Goal: Task Accomplishment & Management: Manage account settings

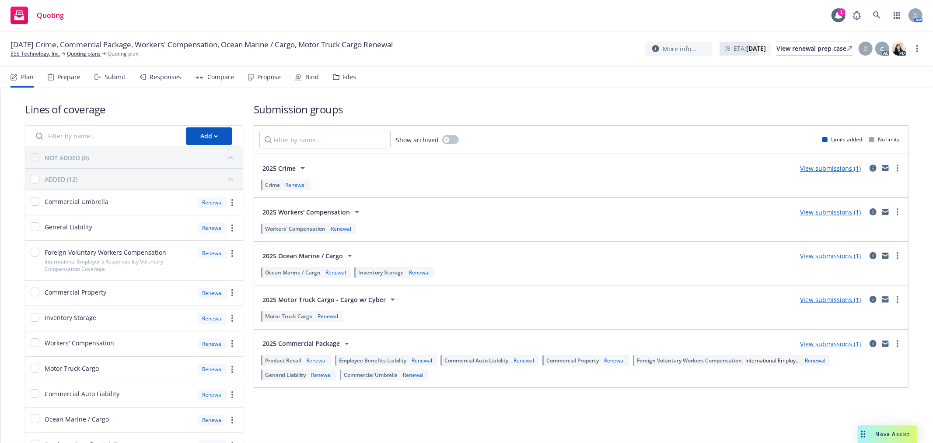
click at [788, 40] on div "10/31/25 Crime, Commercial Package, Workers' Compensation, Ocean Marine / Cargo…" at bounding box center [466, 48] width 912 height 18
click at [785, 44] on div "View renewal prep case" at bounding box center [814, 48] width 76 height 13
click at [36, 55] on link "ESS Technology, Inc." at bounding box center [34, 54] width 49 height 8
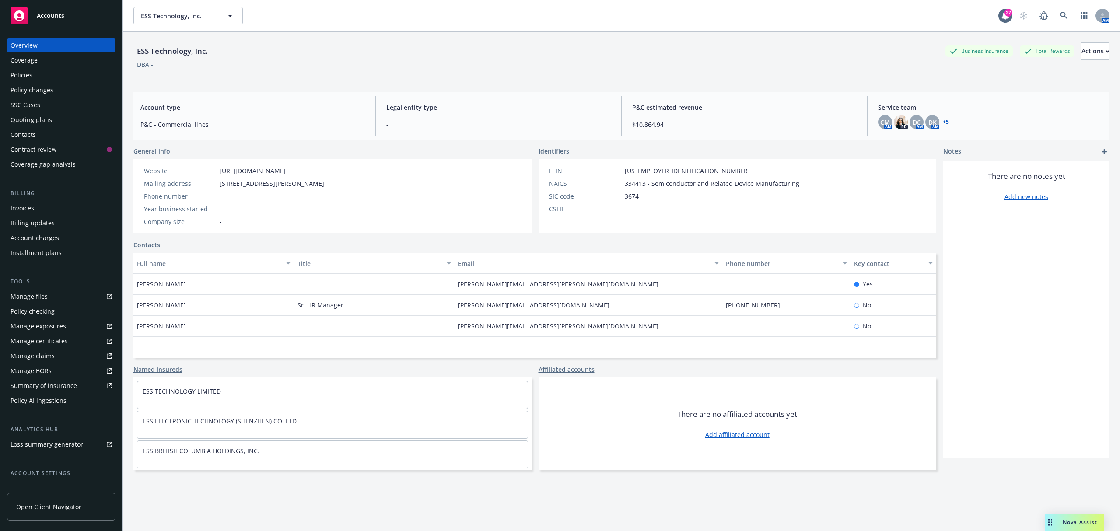
click at [31, 78] on div "Policies" at bounding box center [21, 75] width 22 height 14
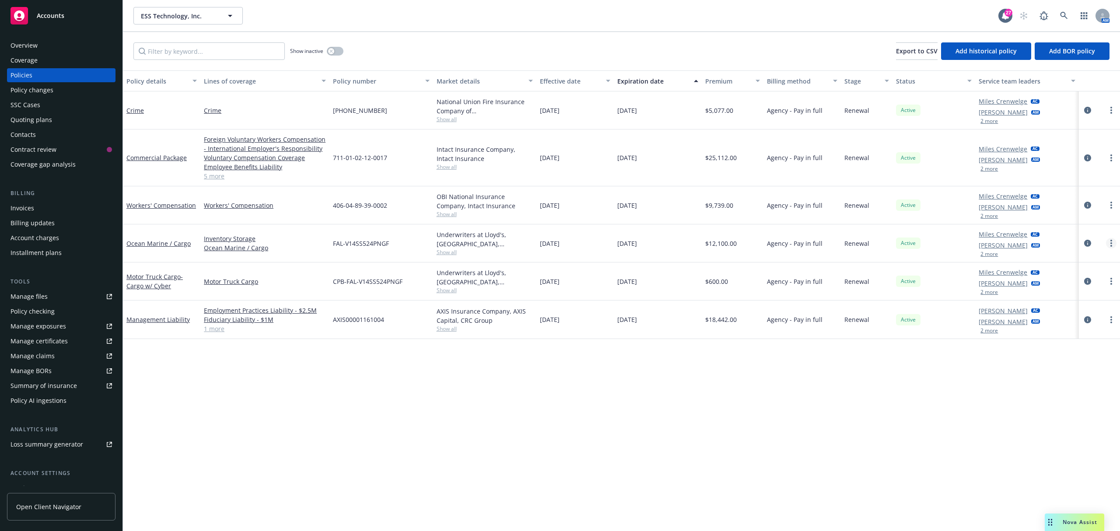
click at [1113, 242] on link "more" at bounding box center [1111, 243] width 10 height 10
click at [1035, 273] on link "Renew with incumbent" at bounding box center [1064, 278] width 103 height 17
select select "12"
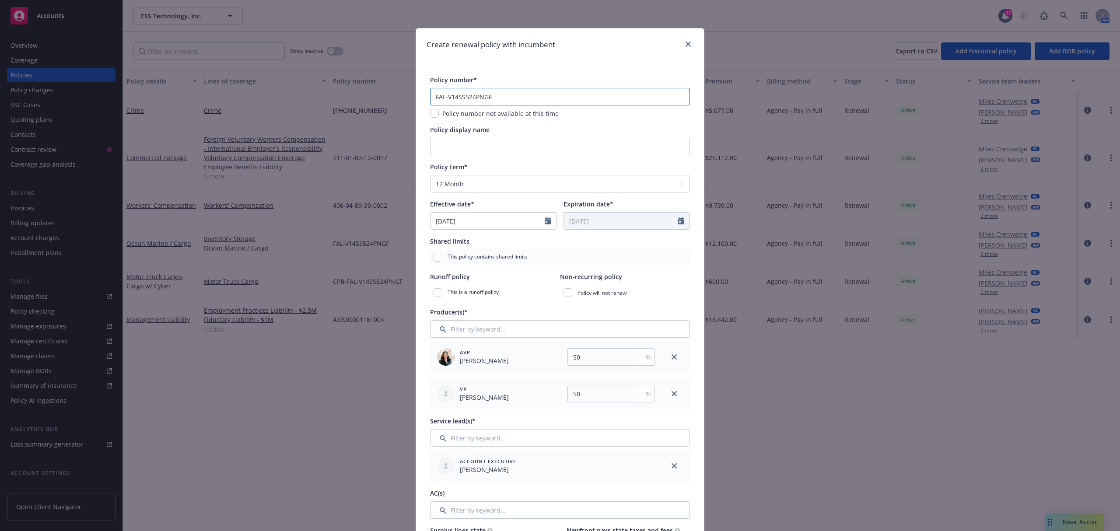
drag, startPoint x: 504, startPoint y: 98, endPoint x: 326, endPoint y: 87, distance: 178.8
click at [326, 87] on div "Create renewal policy with incumbent Policy number* FAL-V14SS524PNGF Policy num…" at bounding box center [560, 265] width 1120 height 531
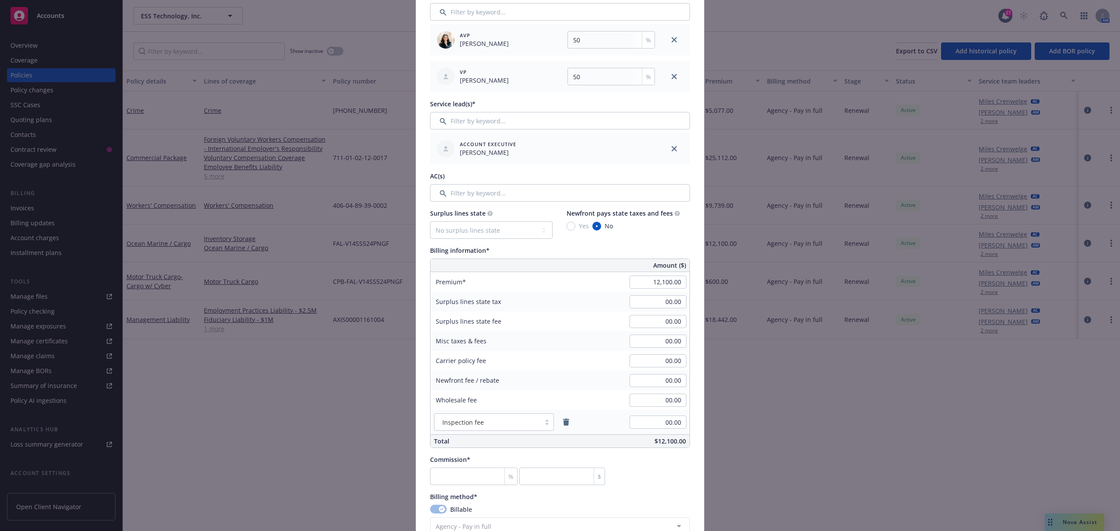
scroll to position [350, 0]
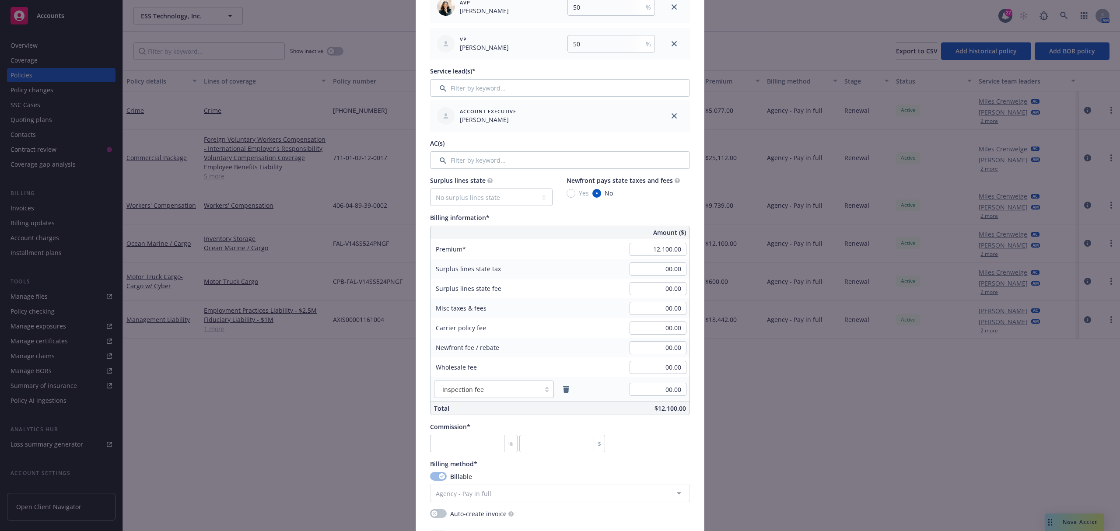
type input "FAL-6728"
click at [667, 249] on input "12,100.00" at bounding box center [657, 249] width 57 height 13
type input "11,500.00"
click at [491, 273] on span "Surplus lines state tax" at bounding box center [468, 268] width 65 height 9
click at [473, 446] on input "number" at bounding box center [473, 443] width 87 height 17
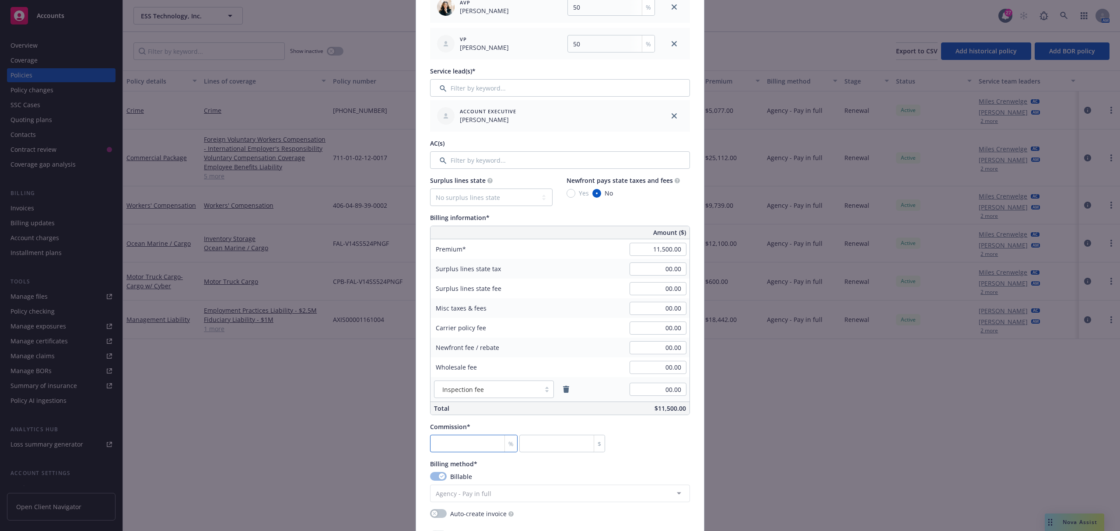
type input "1"
type input "115"
type input "17"
type input "1955"
type input "17.5"
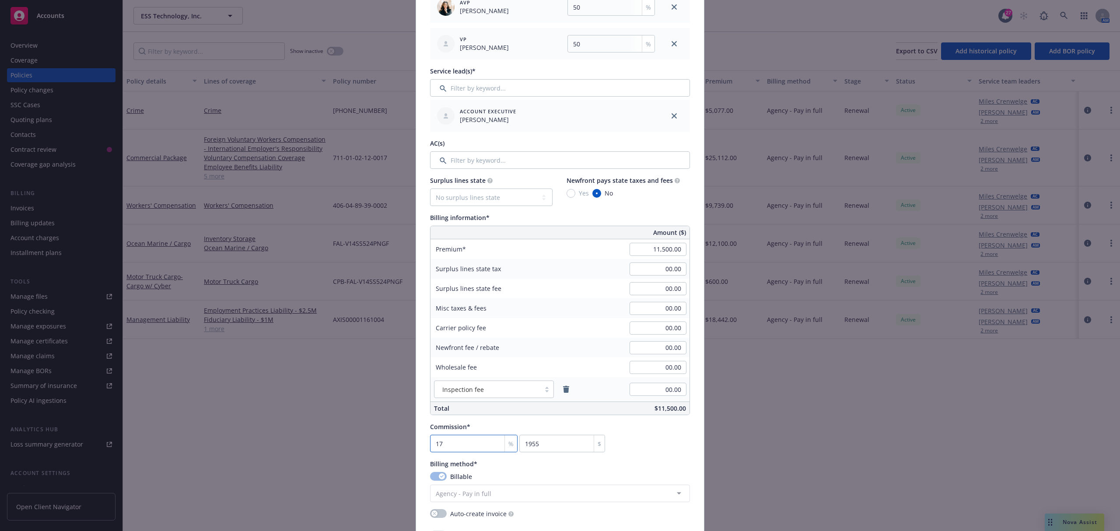
type input "2012.5"
type input "17.5"
click at [569, 308] on div "Misc taxes & fees 00.00" at bounding box center [559, 308] width 259 height 20
click at [447, 447] on input "17.5" at bounding box center [473, 443] width 87 height 17
click at [464, 447] on input "17.5" at bounding box center [473, 443] width 87 height 17
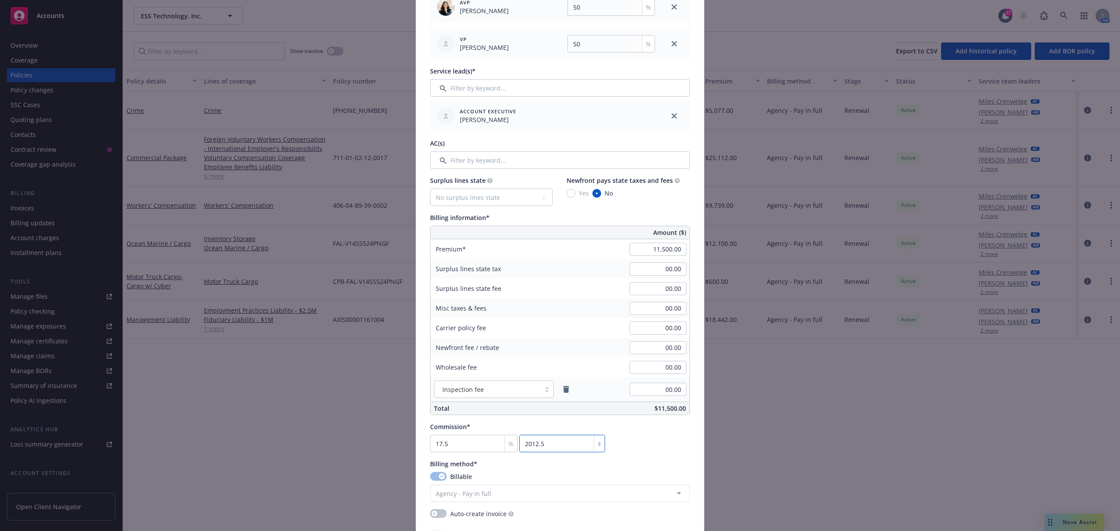
click at [673, 455] on div "Policy number* FAL-6728 Policy number not available at this time Policy display…" at bounding box center [560, 304] width 260 height 1159
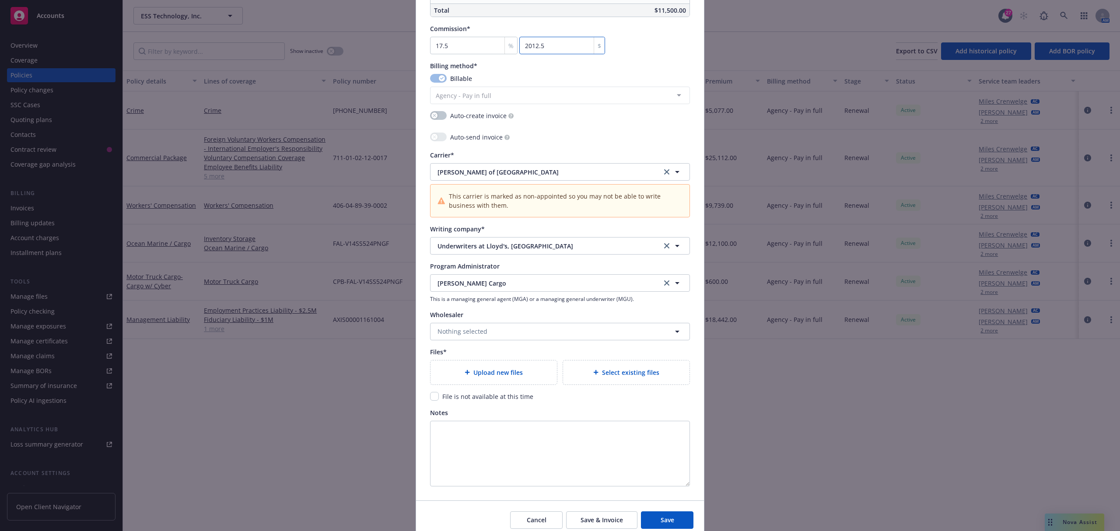
scroll to position [758, 0]
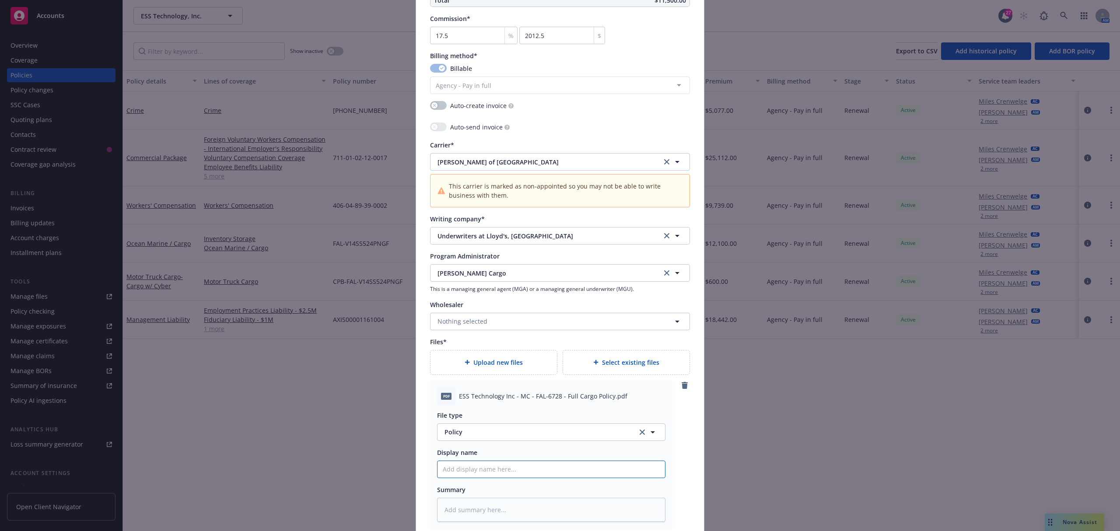
click at [469, 466] on input "Policy display name" at bounding box center [550, 469] width 227 height 17
type textarea "x"
type input "2"
type textarea "x"
type input "25"
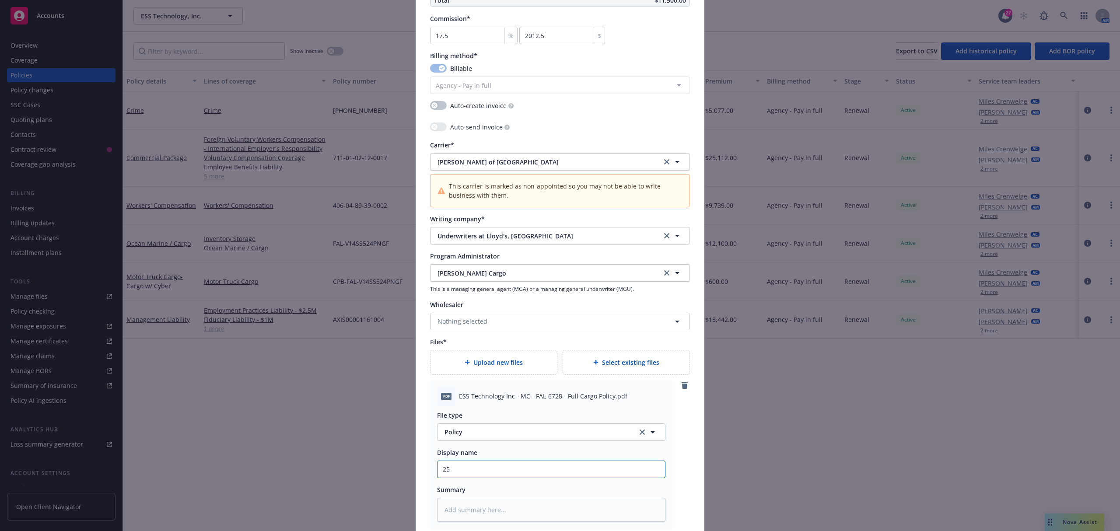
type textarea "x"
type input "25."
type textarea "x"
type input "25.2"
type textarea "x"
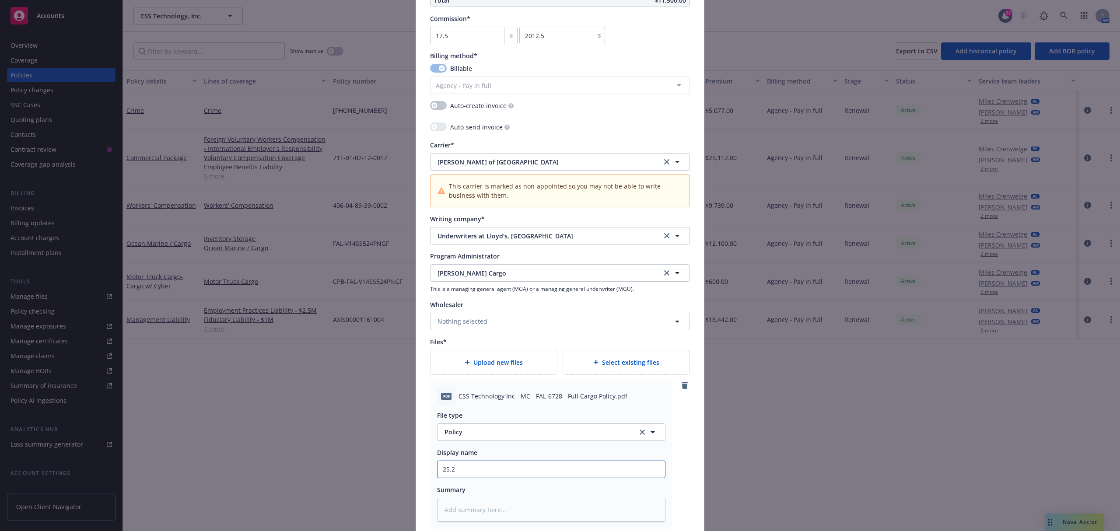
type input "25.26"
type textarea "x"
type input "25.26"
type textarea "x"
type input "25.26 F"
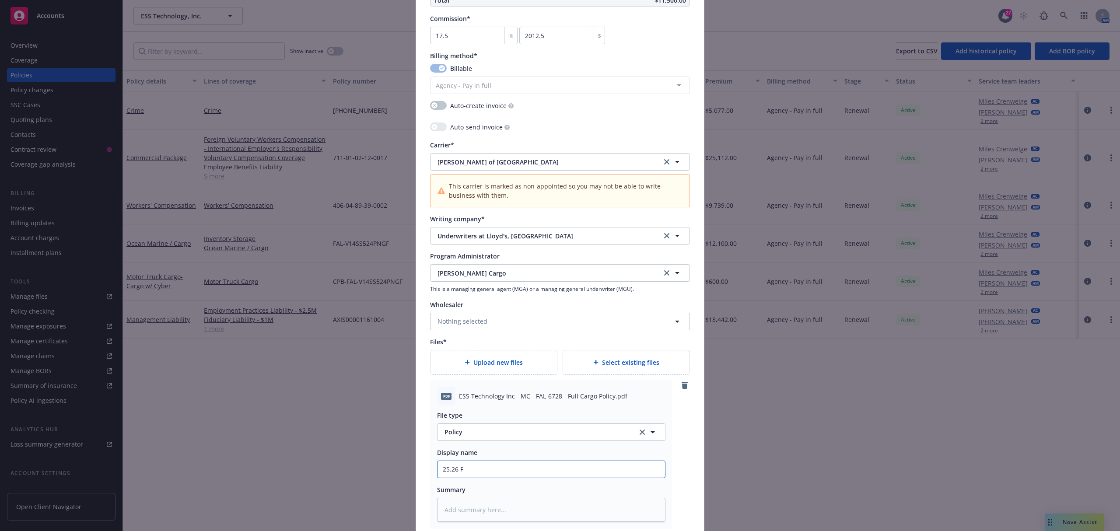
type textarea "x"
type input "25.26"
type textarea "x"
type input "25.26 C"
type textarea "x"
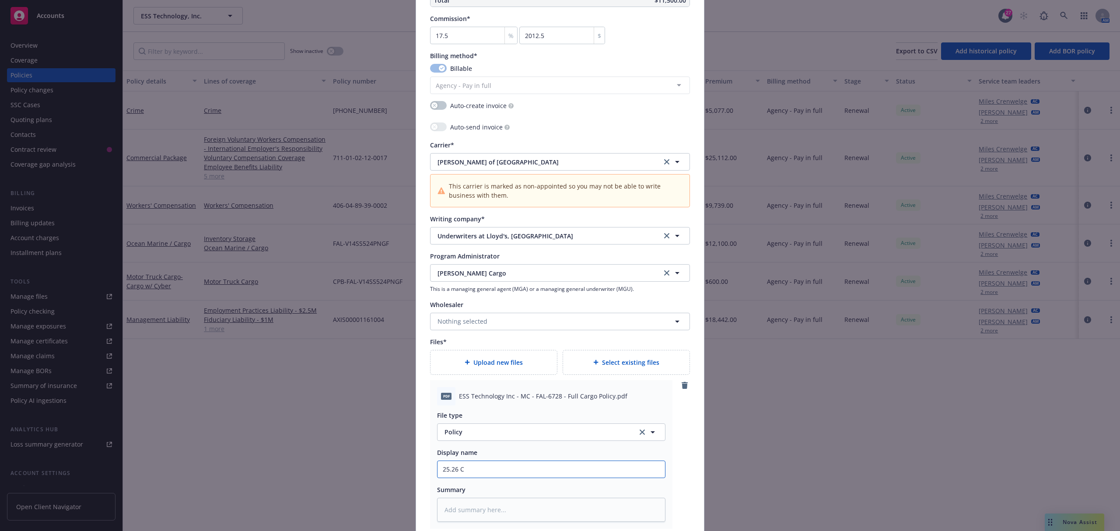
type input "25.26 Ca"
type textarea "x"
type input "25.26 Car"
type textarea "x"
type input "25.26 Carg"
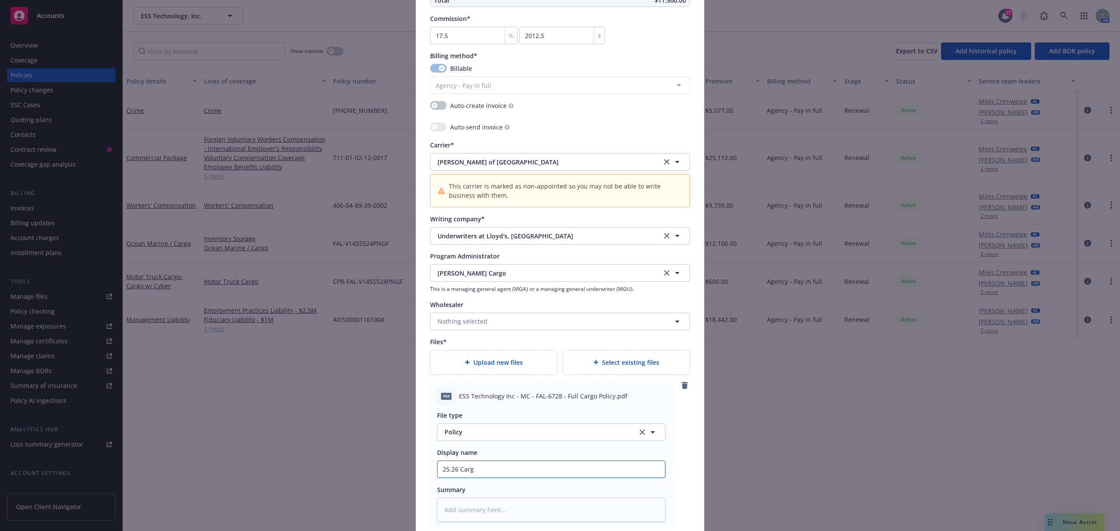
type textarea "x"
type input "25.26 Cargo"
type textarea "x"
type input "25.26 Cargo"
type textarea "x"
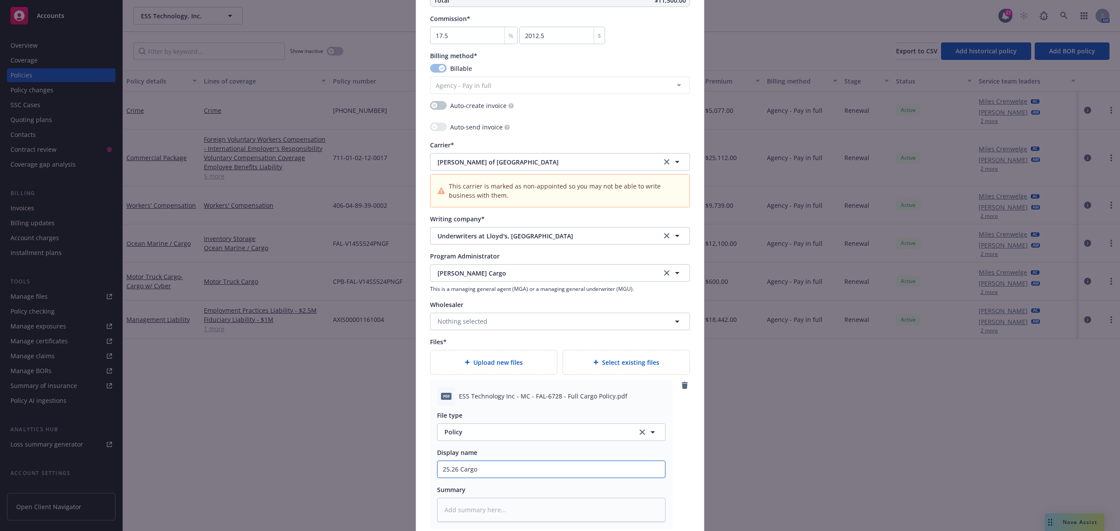
type input "25.26 Cargo #"
type textarea "x"
type input "25.26 Cargo #F"
type textarea "x"
type input "25.26 Cargo #FA"
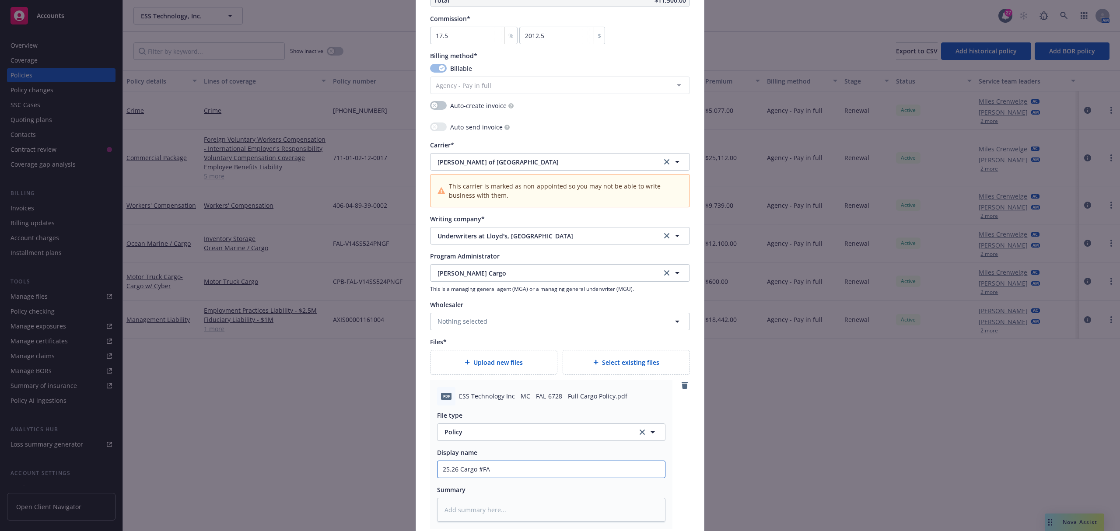
type textarea "x"
type input "25.26 Cargo #FAL"
type textarea "x"
type input "25.26 Cargo #FAL-"
type textarea "x"
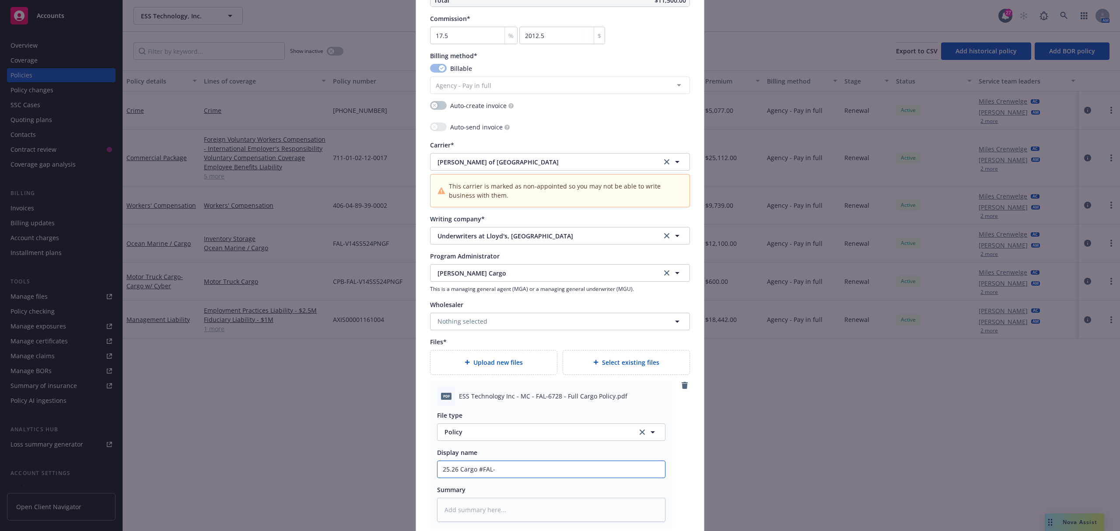
type input "25.26 Cargo #FAL-6"
type textarea "x"
type input "25.26 Cargo #FAL-67"
type textarea "x"
type input "25.26 Cargo #FAL-672"
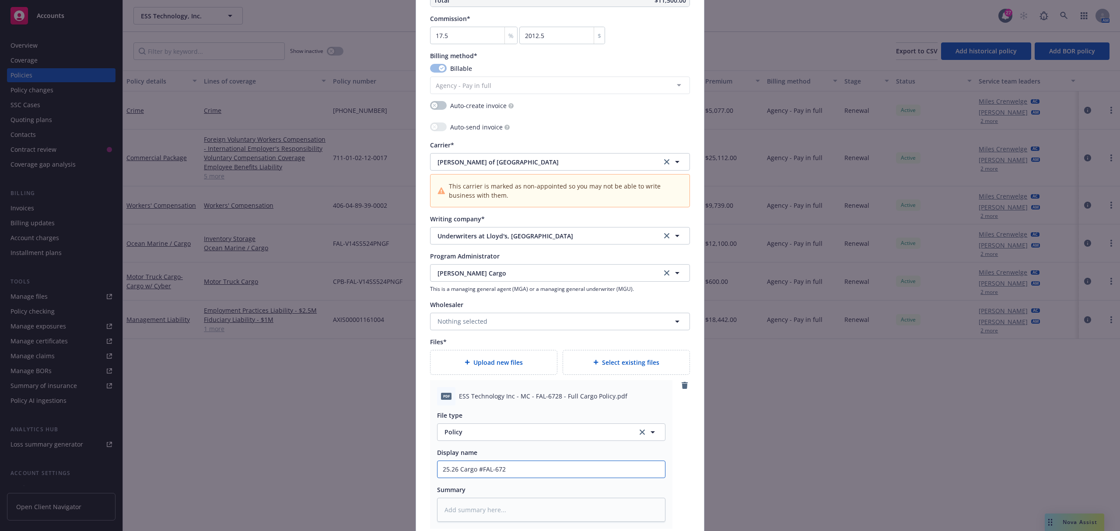
type textarea "x"
type input "25.26 Cargo #FAL-6728"
type textarea "x"
type input "25.26 Cargo #FAL-6728"
type textarea "x"
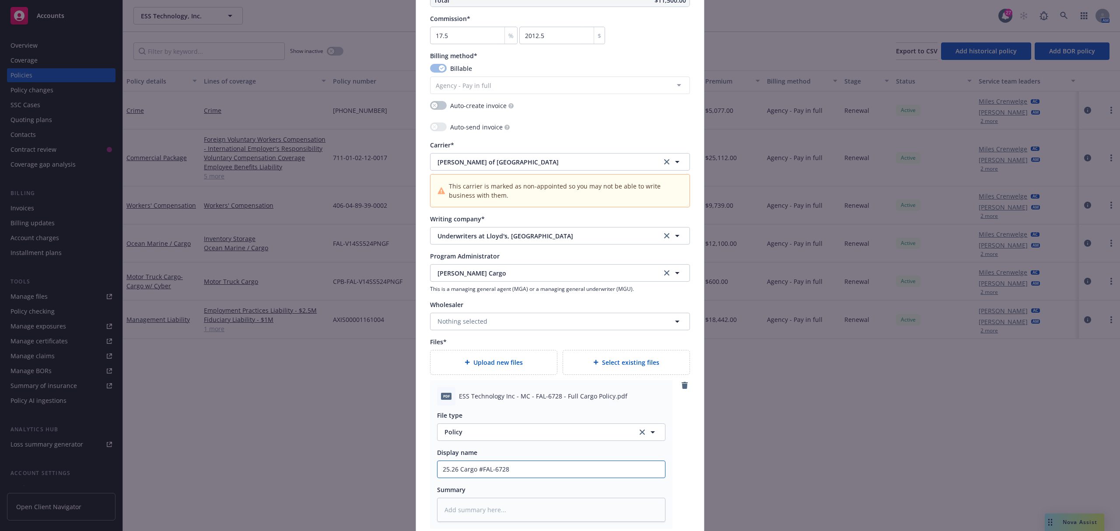
type input "25.26 Cargo #FAL-6728 P"
type textarea "x"
type input "25.26 Cargo #FAL-6728 Po"
type textarea "x"
type input "25.26 Cargo #FAL-6728 Pol"
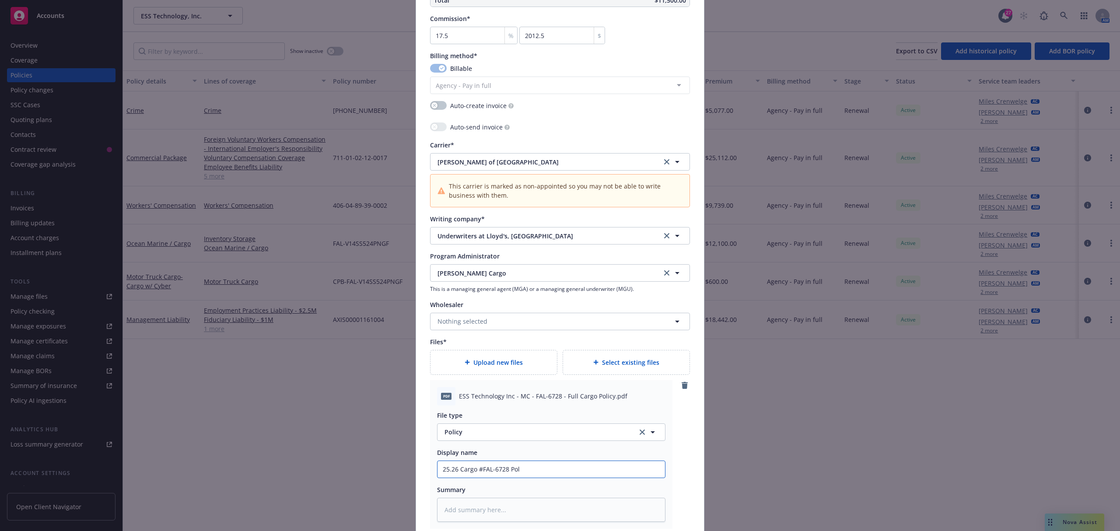
type textarea "x"
type input "25.26 Cargo #FAL-6728 Poli"
type textarea "x"
type input "25.26 Cargo #FAL-6728 Polic"
type textarea "x"
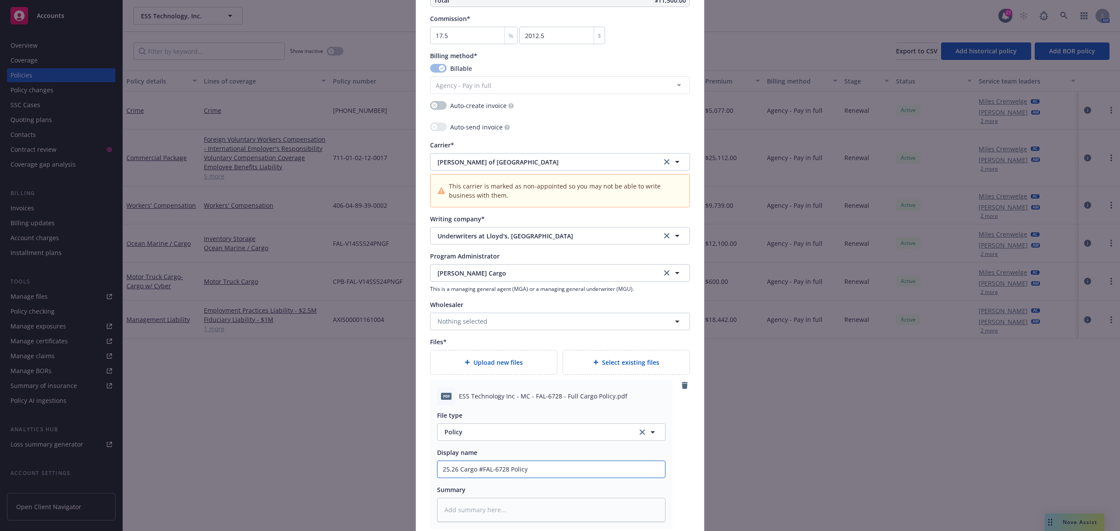
click at [525, 469] on input "25.26 Cargo #FAL-6728 Policy" at bounding box center [550, 469] width 227 height 17
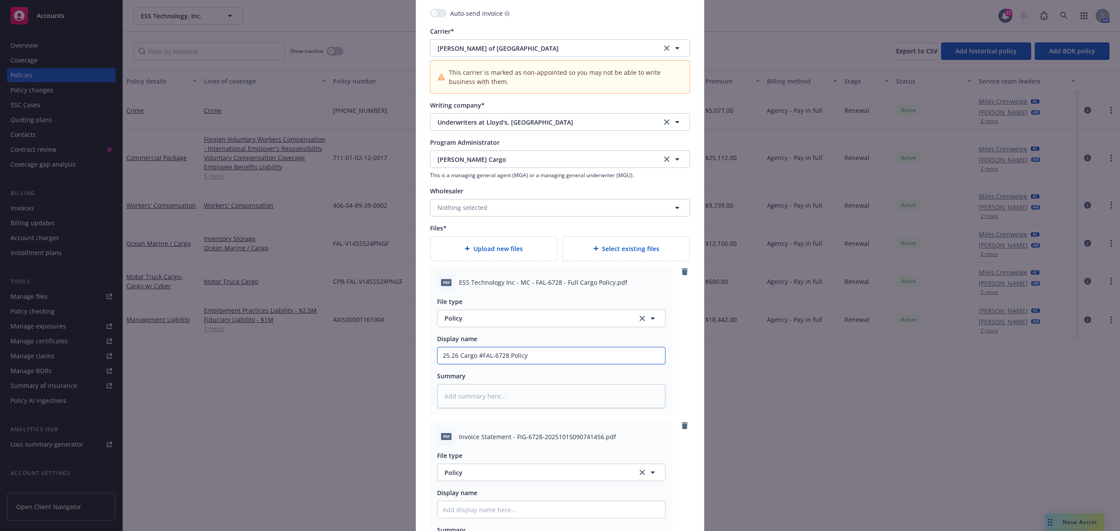
scroll to position [1050, 0]
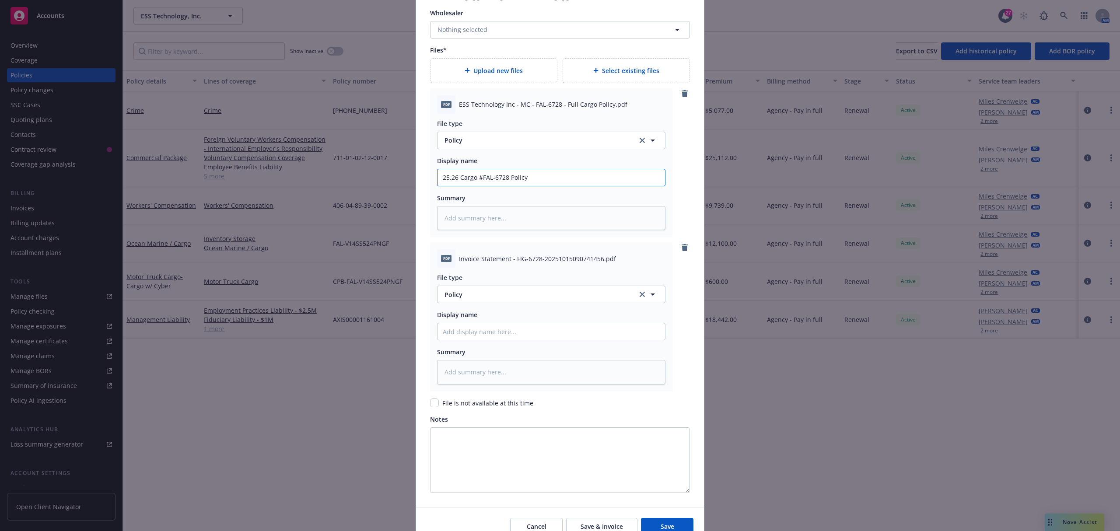
type input "25.26 Cargo #FAL-6728 Policy"
click at [476, 290] on button "Policy" at bounding box center [551, 294] width 228 height 17
type input "invo"
click at [466, 317] on span "Invoice - Newfront" at bounding box center [473, 318] width 55 height 9
click at [503, 328] on input "Policy display name" at bounding box center [550, 331] width 227 height 17
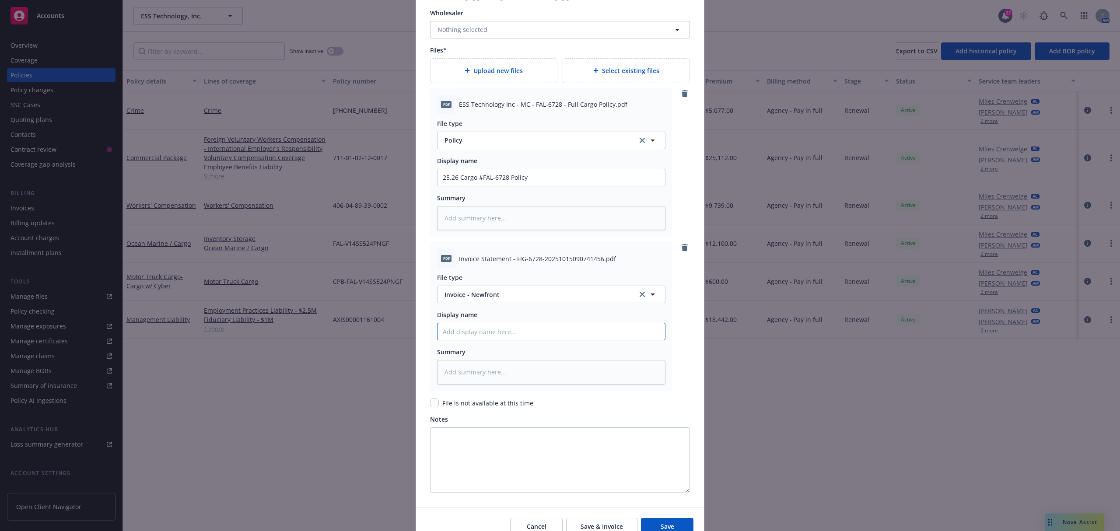
type textarea "x"
type input "2"
type textarea "x"
type input "25"
type textarea "x"
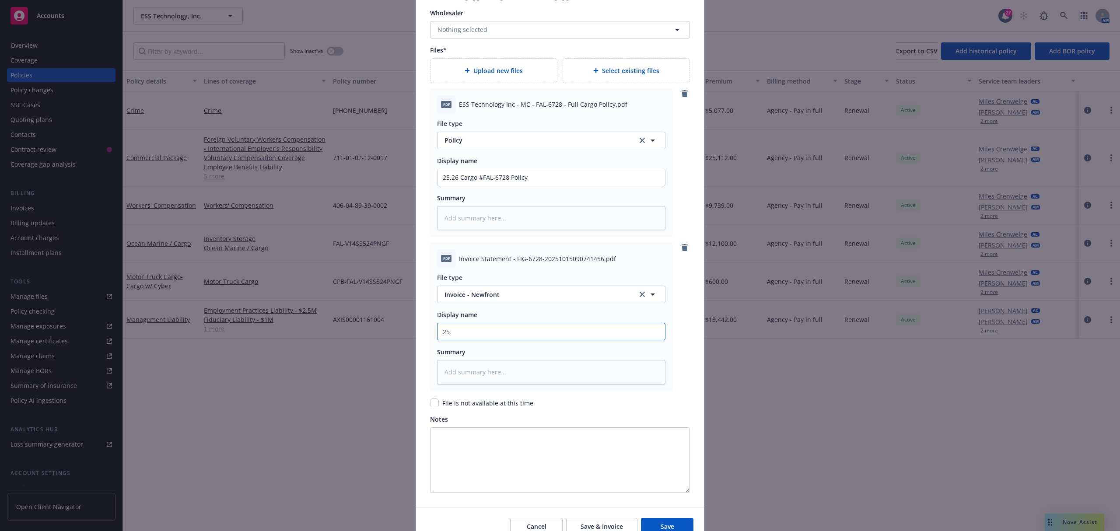
type input "25."
type textarea "x"
type input "25.2"
type textarea "x"
type input "25.26="
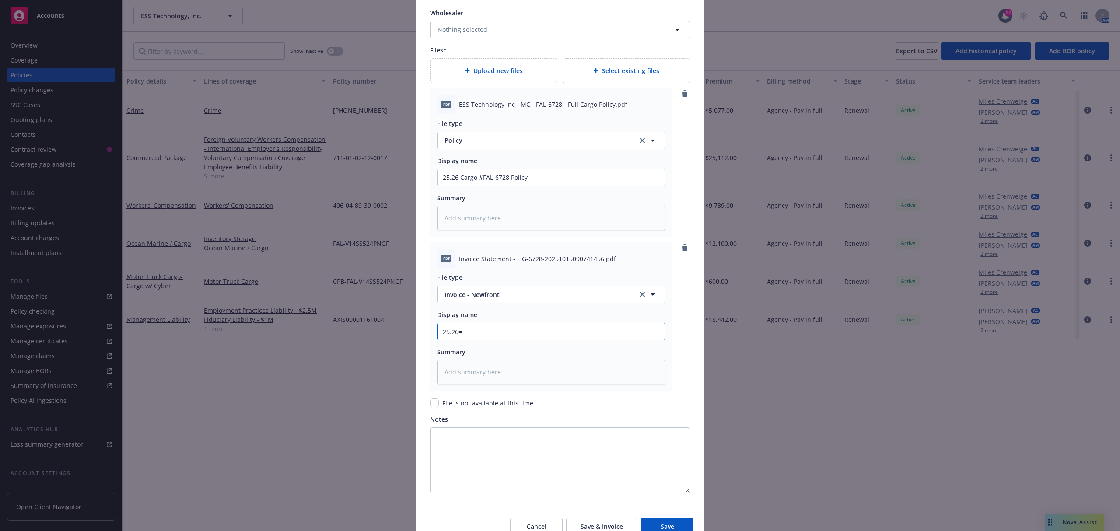
type textarea "x"
type input "25.26"
type textarea "x"
type input "25.266"
type textarea "x"
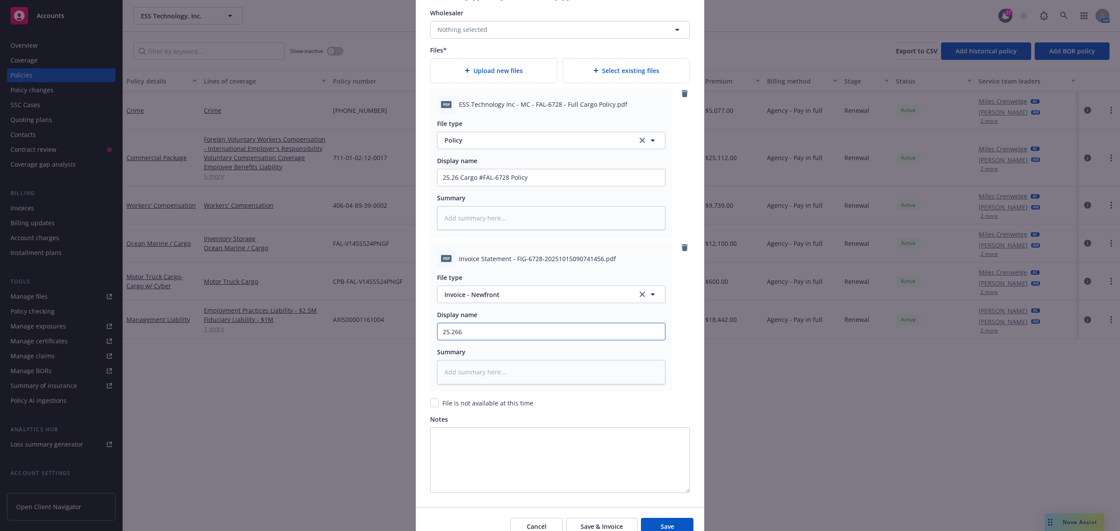
type input "25.26"
type textarea "x"
type input "25.2"
type textarea "x"
type input "25.26"
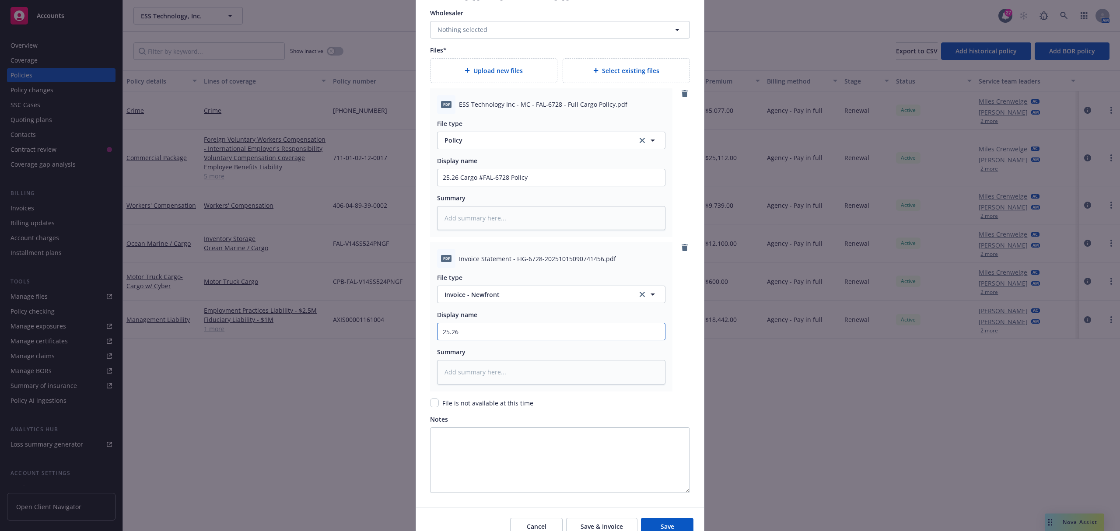
type textarea "x"
type input "25.26"
type textarea "x"
type input "25.26 F"
type textarea "x"
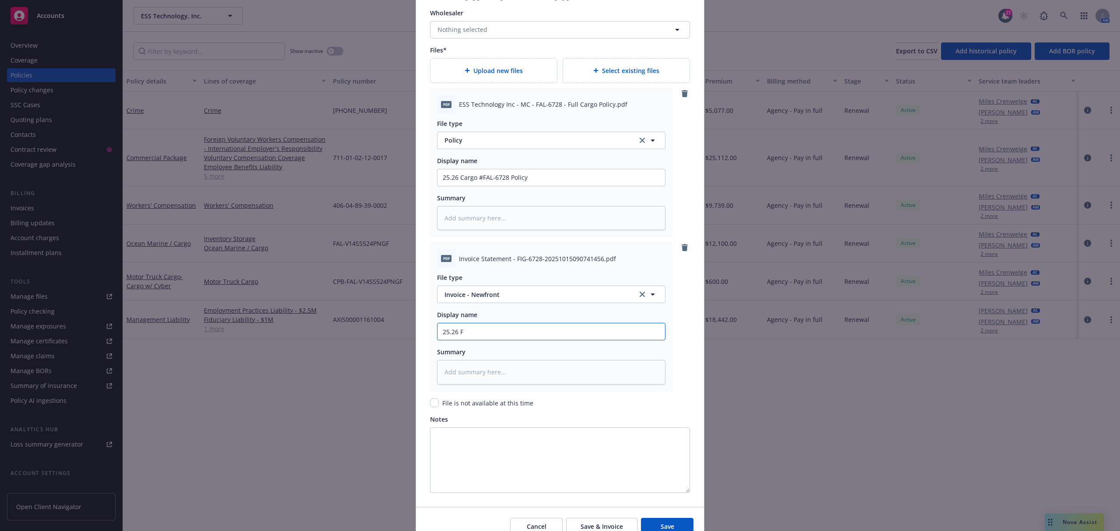
type input "25.26 Fa"
type textarea "x"
type input "25.26 Fal"
type textarea "x"
type input "25.26 Falv"
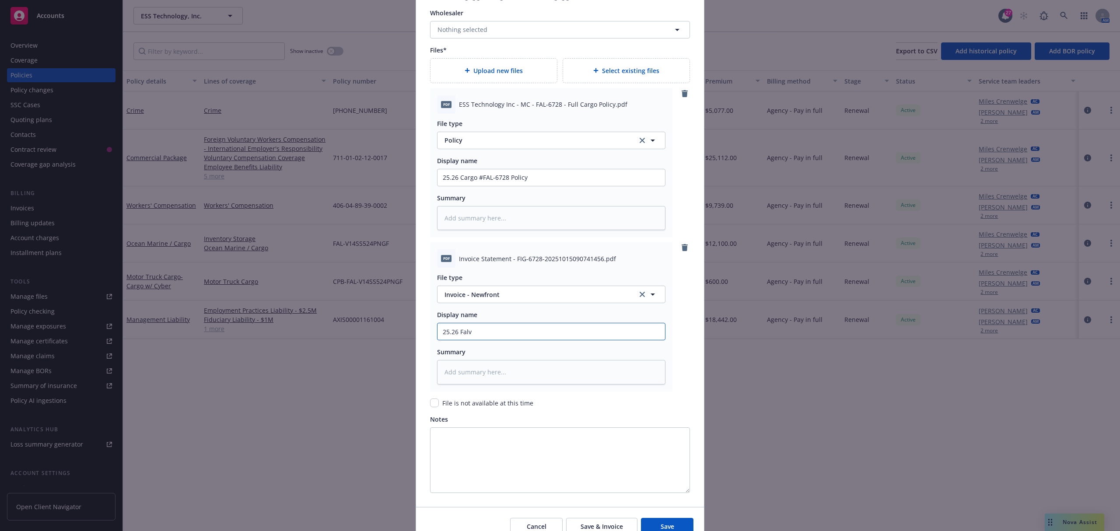
type textarea "x"
type input "25.26 Falve"
type textarea "x"
type input "25.26 Falvey"
type textarea "x"
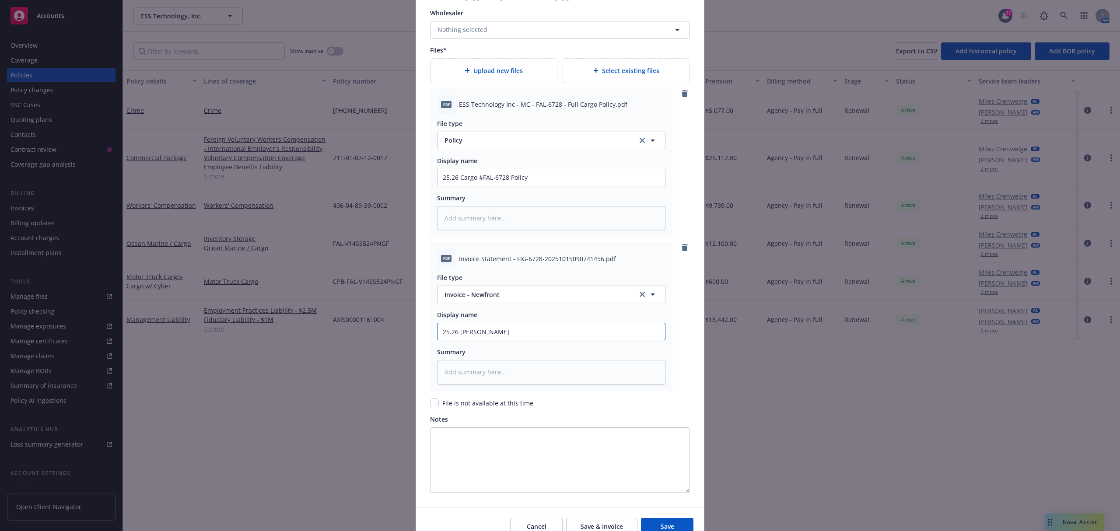
type input "25.26 Falvey T"
type textarea "x"
type input "25.26 Falvey"
type textarea "x"
type input "25.26 Falvey R"
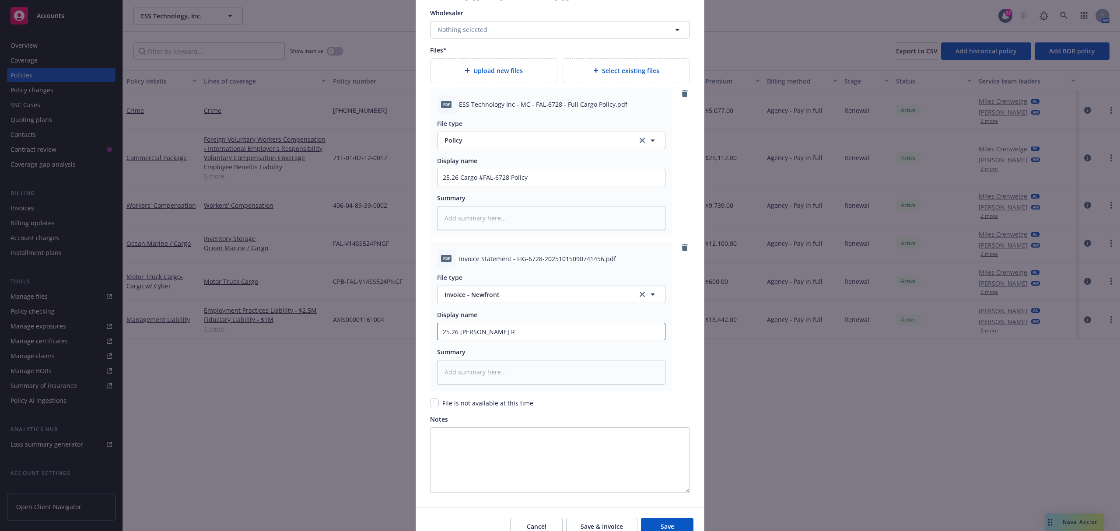
type textarea "x"
type input "25.26 Falvey Re"
type textarea "x"
type input "25.26 Falvey Ren"
type textarea "x"
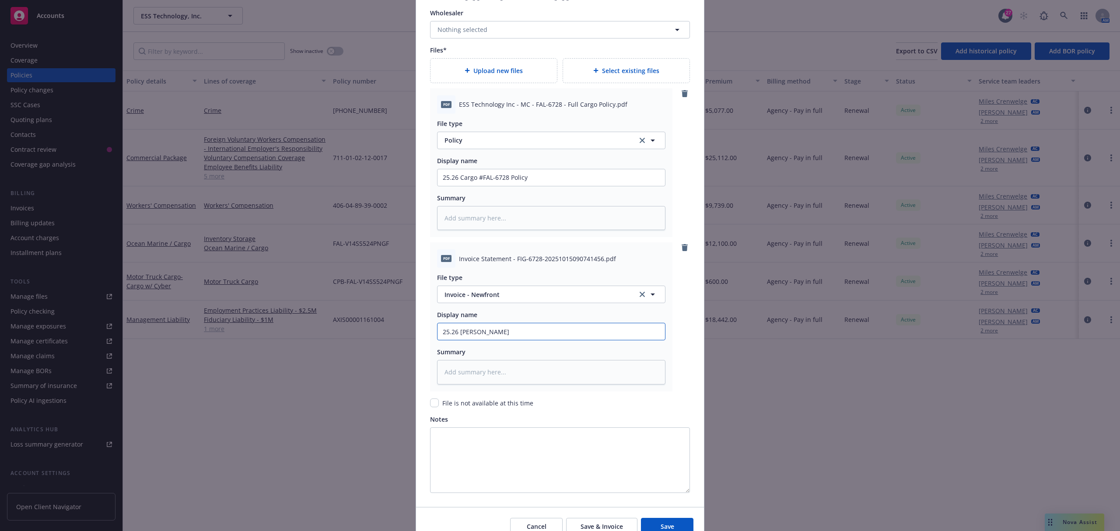
type input "25.26 Falvey Rene"
type textarea "x"
type input "25.26 Falvey Renew"
type textarea "x"
type input "25.26 Falvey Renewa"
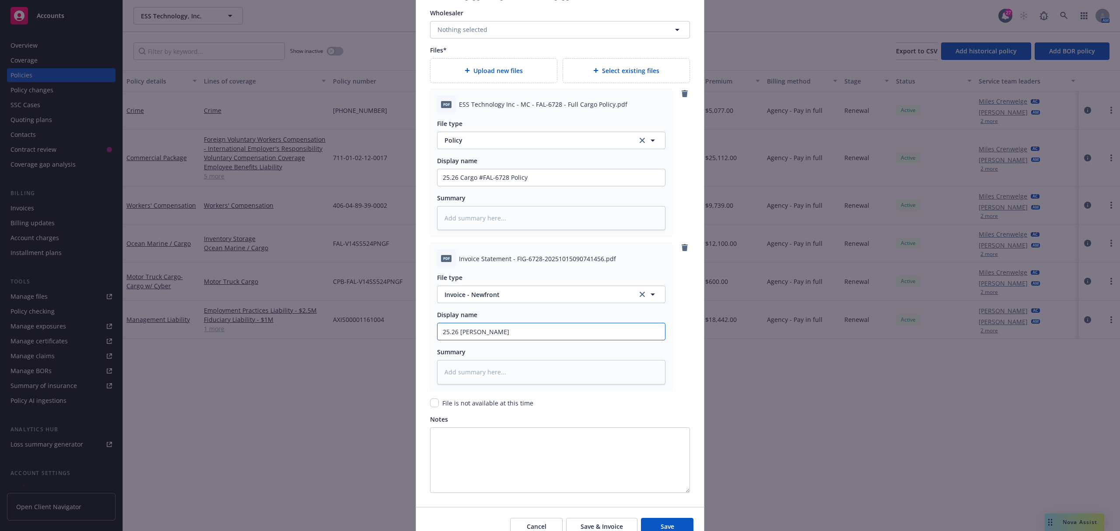
type textarea "x"
type input "25.26 Falvey Renewal"
type textarea "x"
type input "25.26 Falvey Renewal"
type textarea "x"
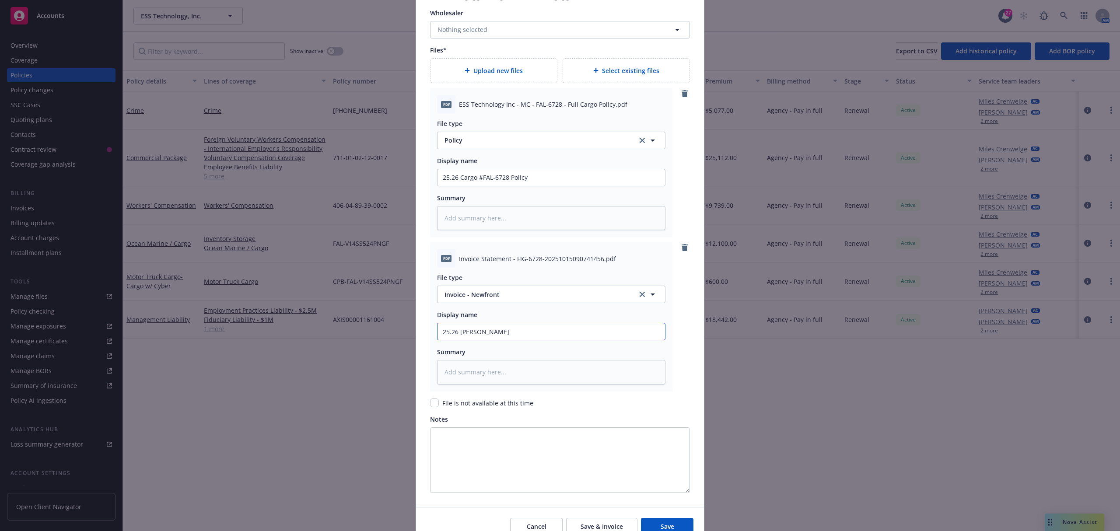
type input "25.26 Falvey Renewal i"
type textarea "x"
type input "25.26 Falvey Renewal in"
type textarea "x"
type input "25.26 Falvey Renewal inv"
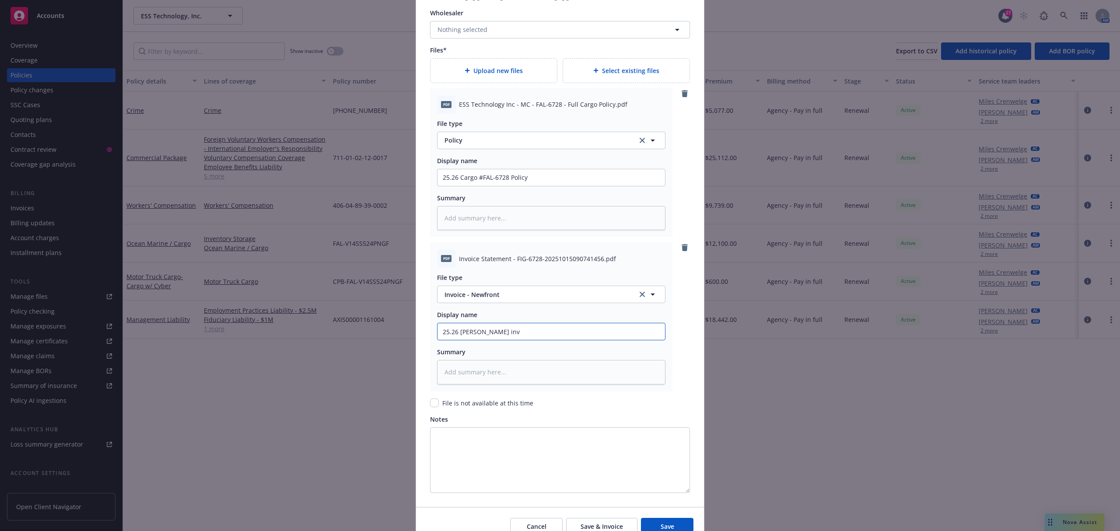
type textarea "x"
type input "25.26 Falvey Renewal invo"
type textarea "x"
type input "25.26 Falvey Renewal invoi"
type textarea "x"
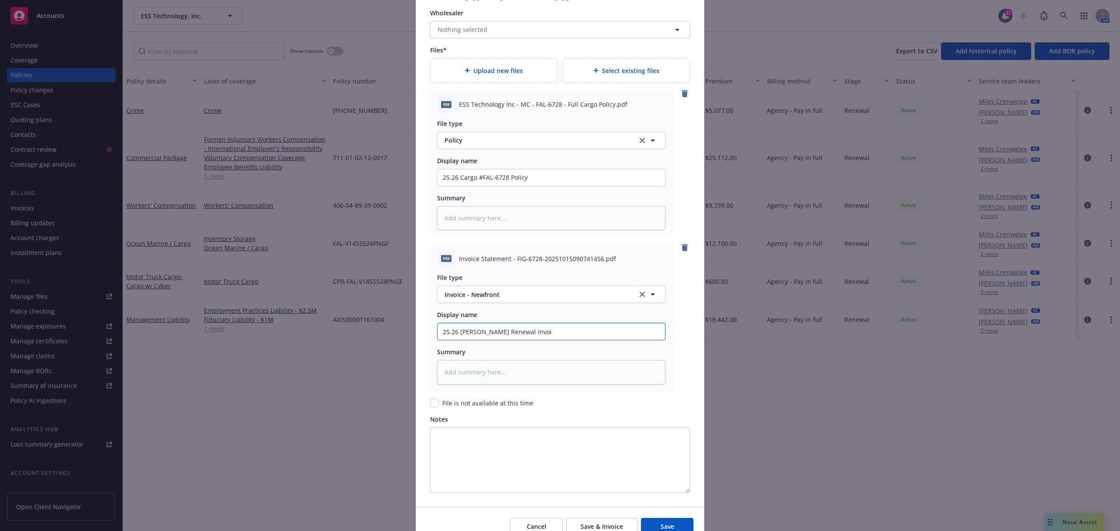
type input "25.26 Falvey Renewal invoic"
type textarea "x"
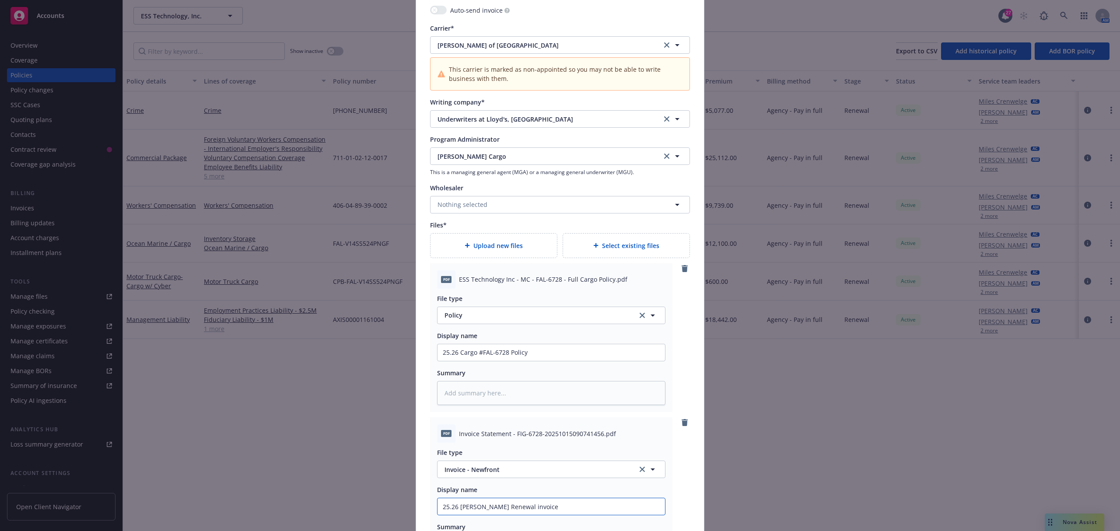
scroll to position [1096, 0]
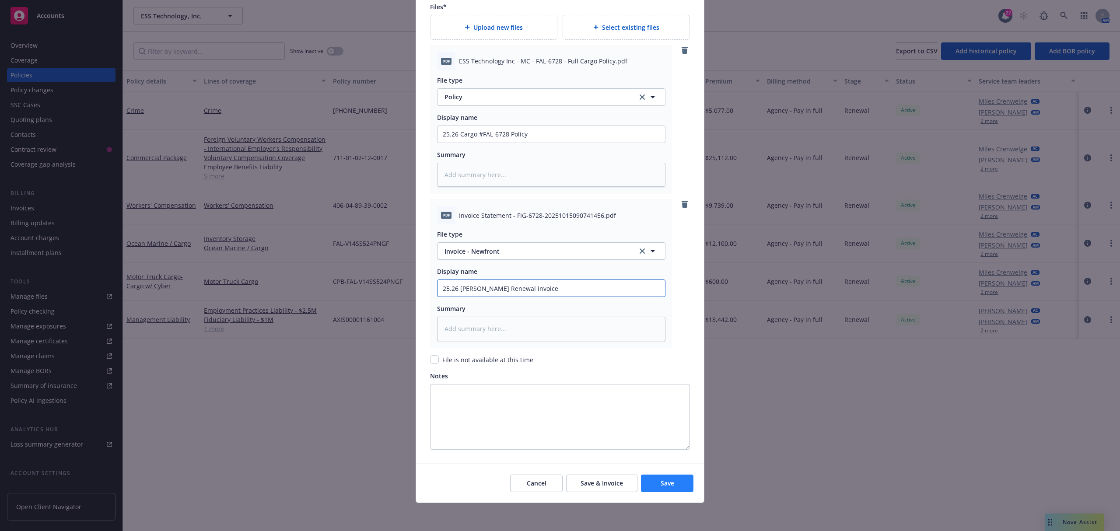
type input "25.26 Falvey Renewal invoice"
click at [668, 479] on span "Save" at bounding box center [668, 483] width 14 height 8
type textarea "x"
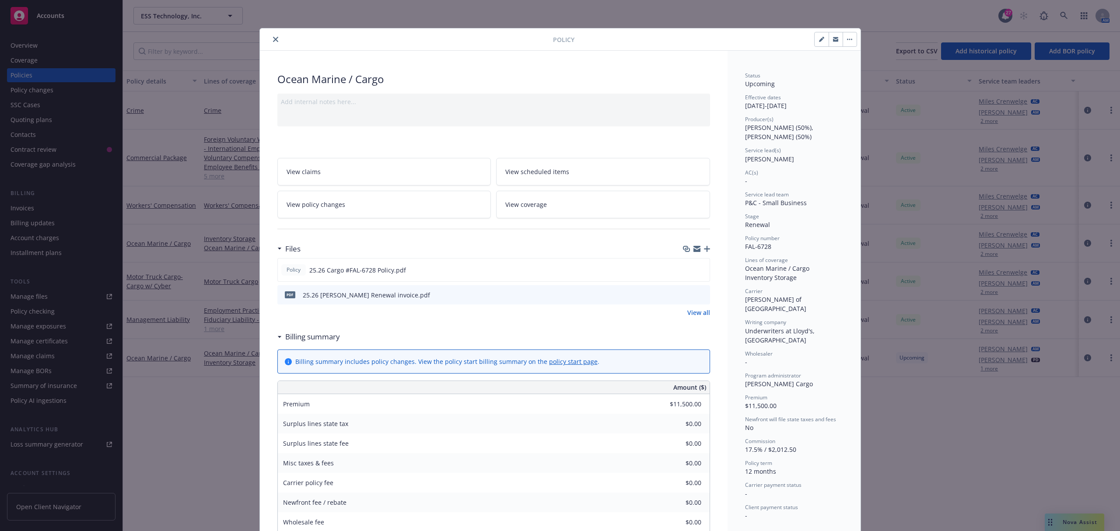
click at [270, 42] on button "close" at bounding box center [275, 39] width 10 height 10
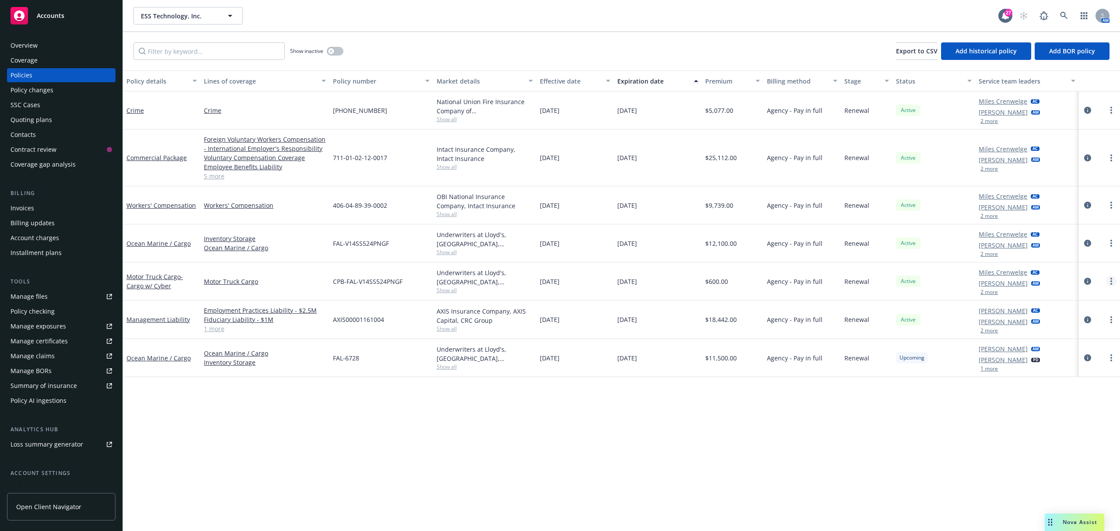
click at [1114, 277] on link "more" at bounding box center [1111, 281] width 10 height 10
click at [1049, 317] on link "Renew with incumbent" at bounding box center [1064, 317] width 103 height 17
select select "12"
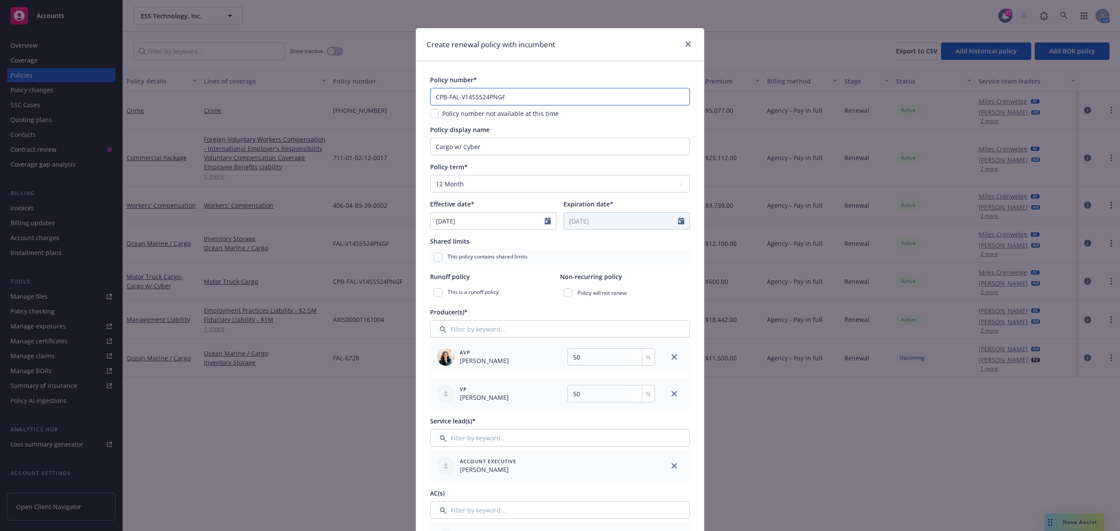
click at [488, 98] on input "CPB-FAL-V14SS524PNGF" at bounding box center [560, 96] width 260 height 17
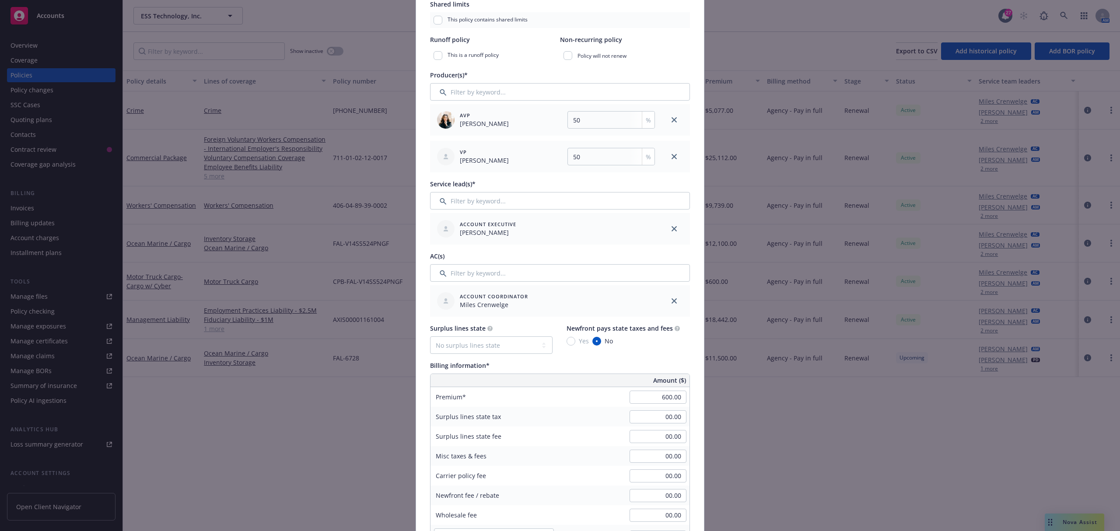
scroll to position [350, 0]
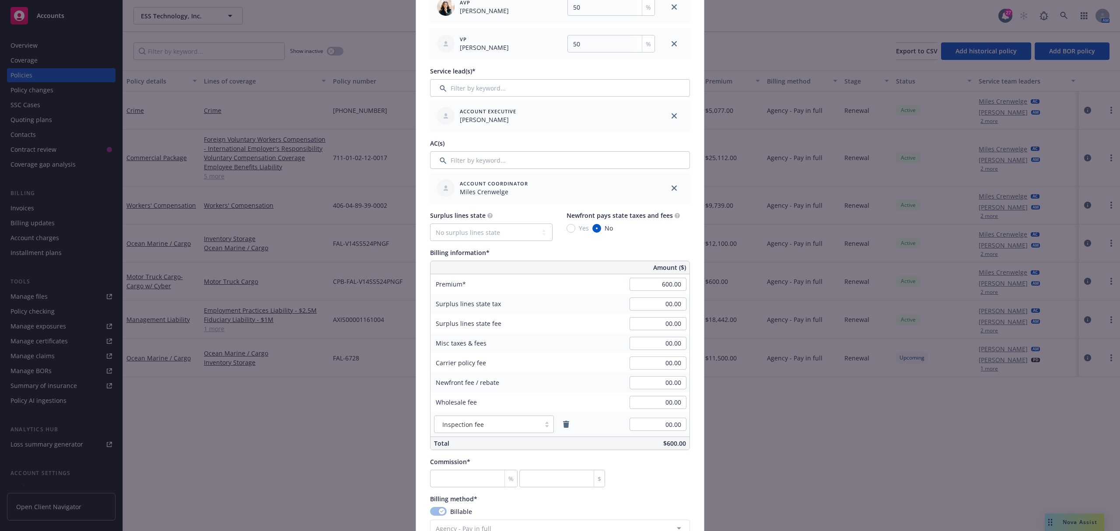
type input "CPD-6728"
click at [650, 284] on input "600.00" at bounding box center [657, 284] width 57 height 13
click at [651, 285] on input "600.00" at bounding box center [657, 284] width 57 height 13
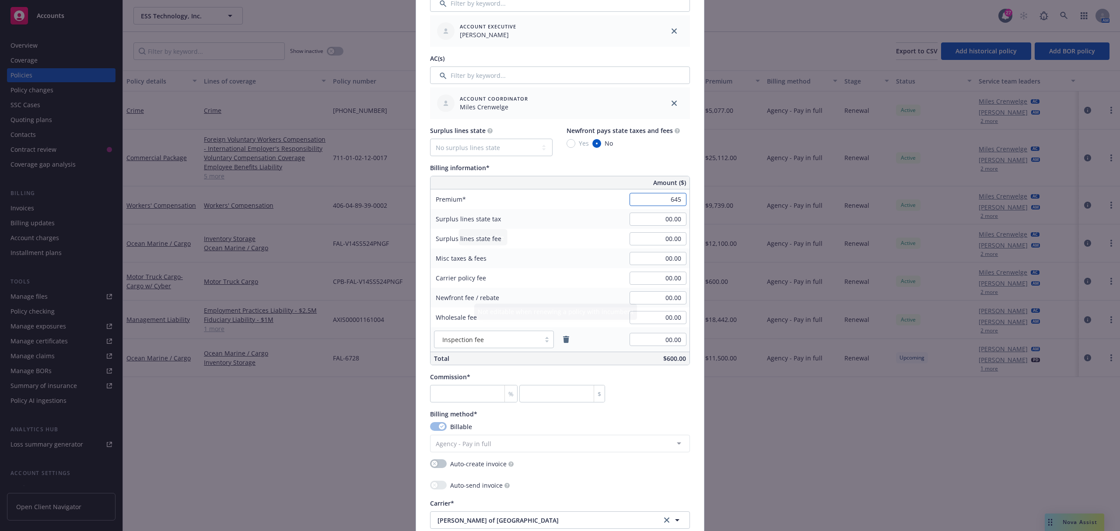
scroll to position [525, 0]
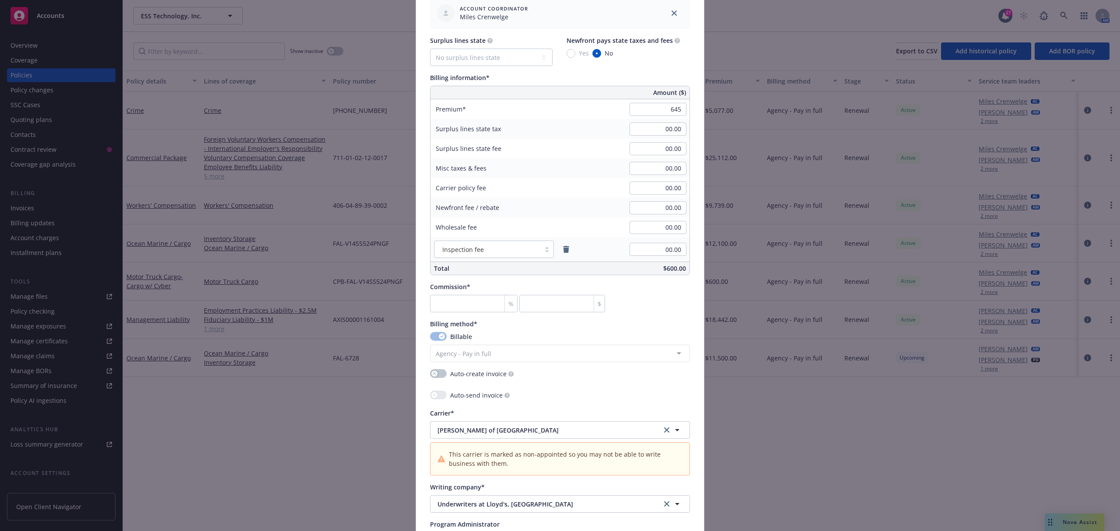
type input "645.00"
click at [463, 294] on div "Commission* % $" at bounding box center [517, 297] width 175 height 30
click at [463, 303] on input "number" at bounding box center [473, 303] width 87 height 17
type input "1"
type input "6.45"
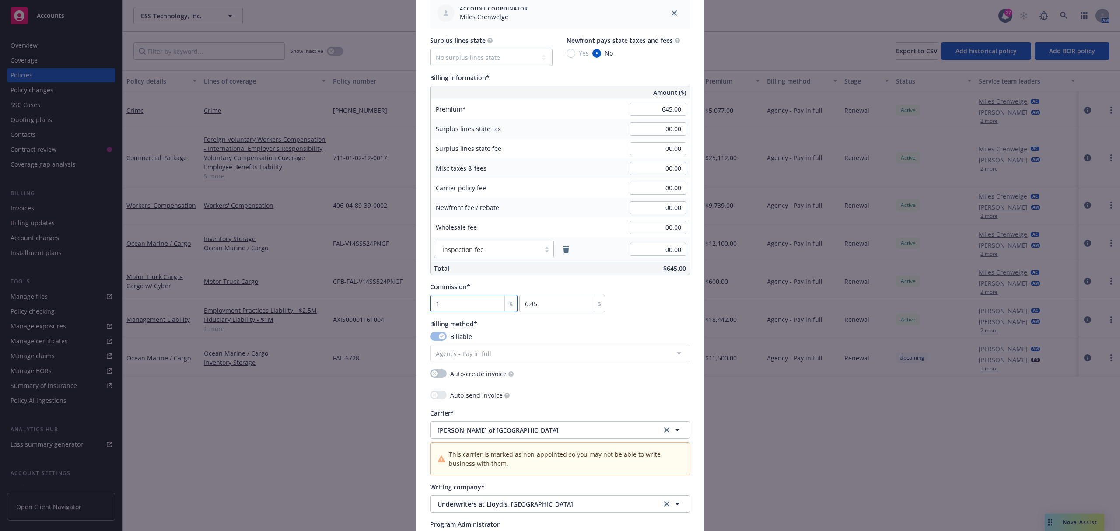
type input "17"
type input "109.65"
type input "17.5"
type input "112.88"
type input "17.5"
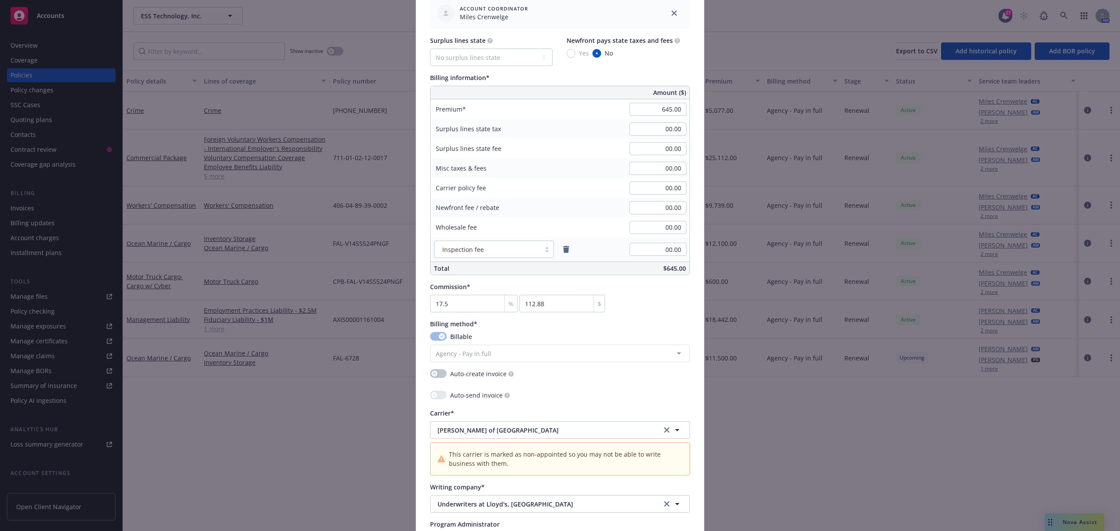
click at [658, 319] on div "Policy number* CPD-6728 Policy number not available at this time Policy display…" at bounding box center [560, 147] width 260 height 1194
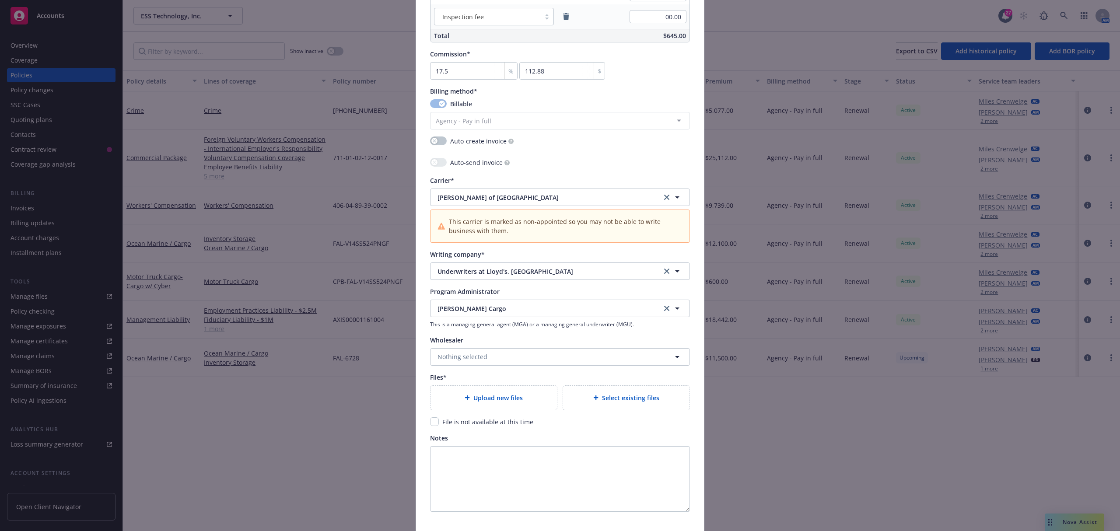
scroll to position [758, 0]
click at [578, 388] on div "Select existing files" at bounding box center [626, 397] width 126 height 24
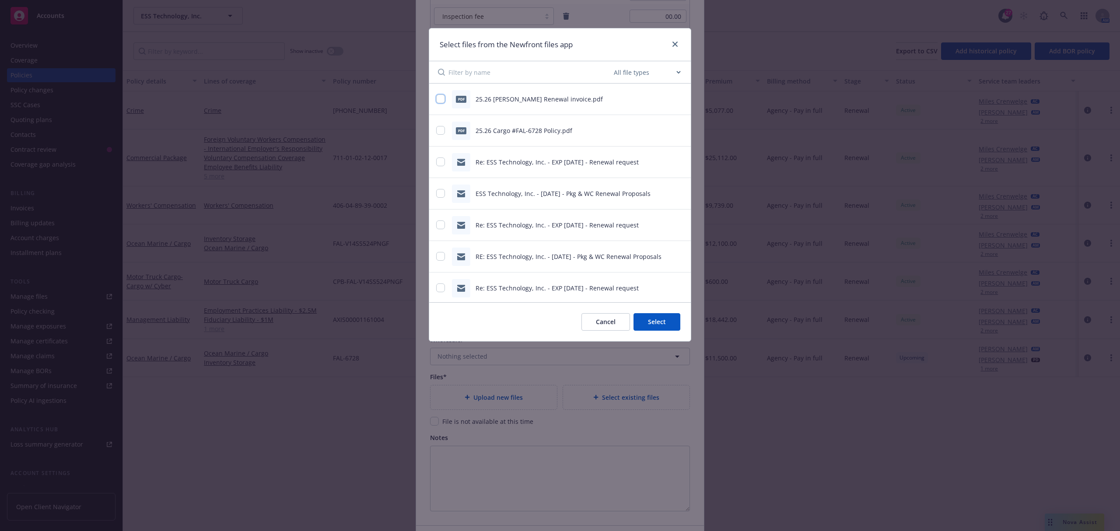
click at [440, 99] on input "checkbox" at bounding box center [440, 98] width 9 height 9
checkbox input "true"
click at [670, 325] on button "Select 1 file" at bounding box center [648, 321] width 63 height 17
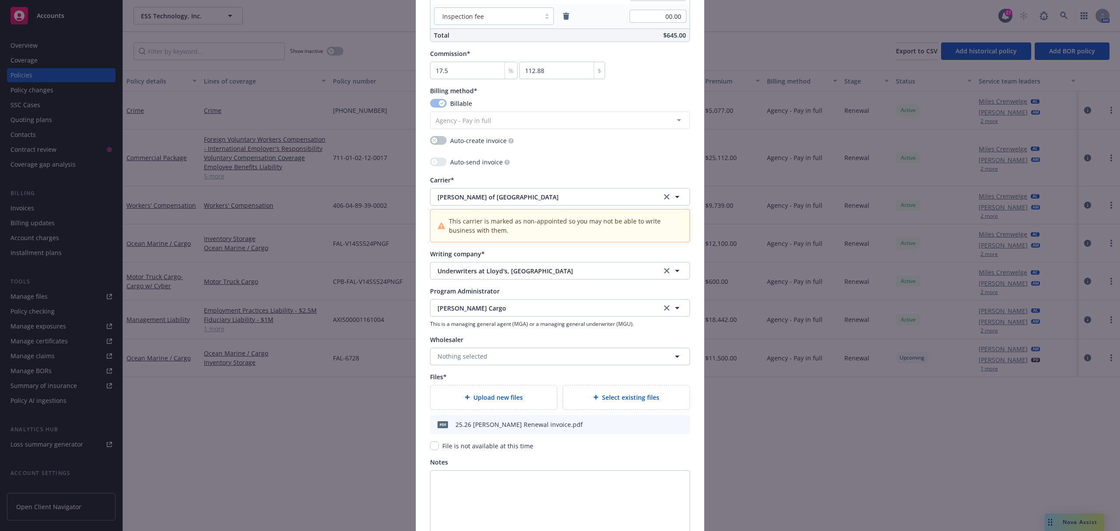
type textarea "x"
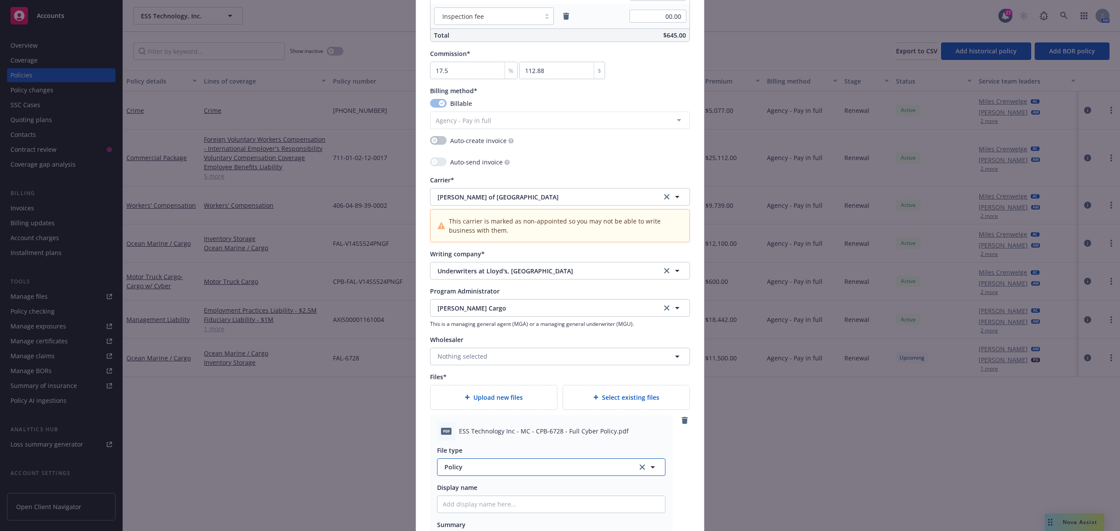
click at [473, 468] on span "Policy" at bounding box center [535, 466] width 183 height 9
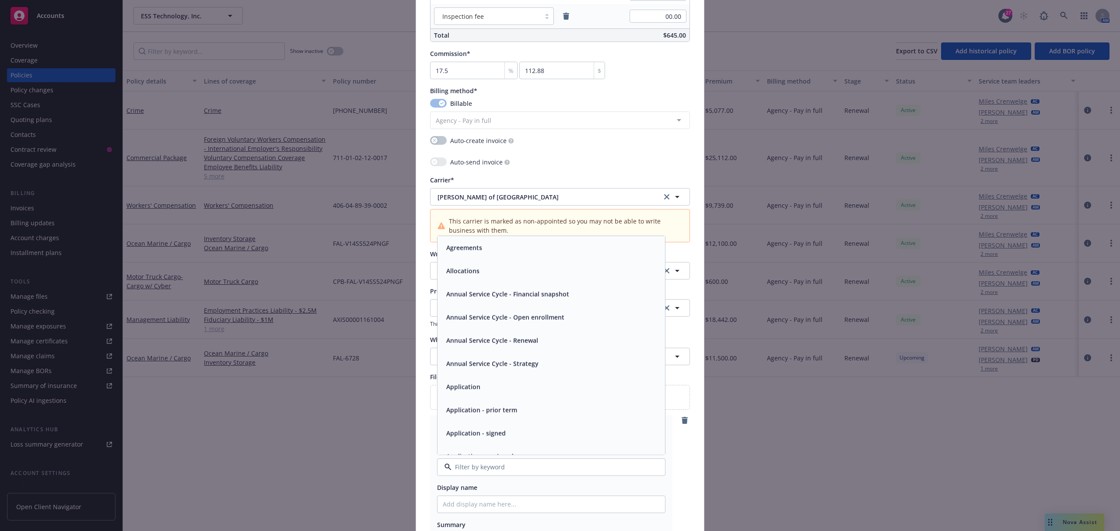
click at [473, 468] on input at bounding box center [549, 466] width 196 height 9
click at [470, 499] on input "Policy display name" at bounding box center [550, 504] width 227 height 17
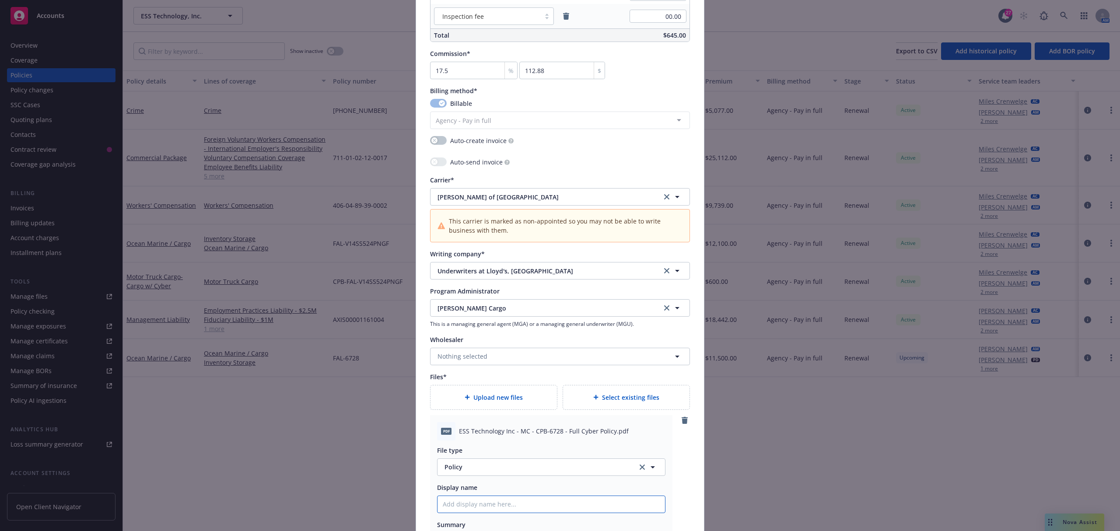
type textarea "x"
type input "3"
type textarea "x"
type input "2"
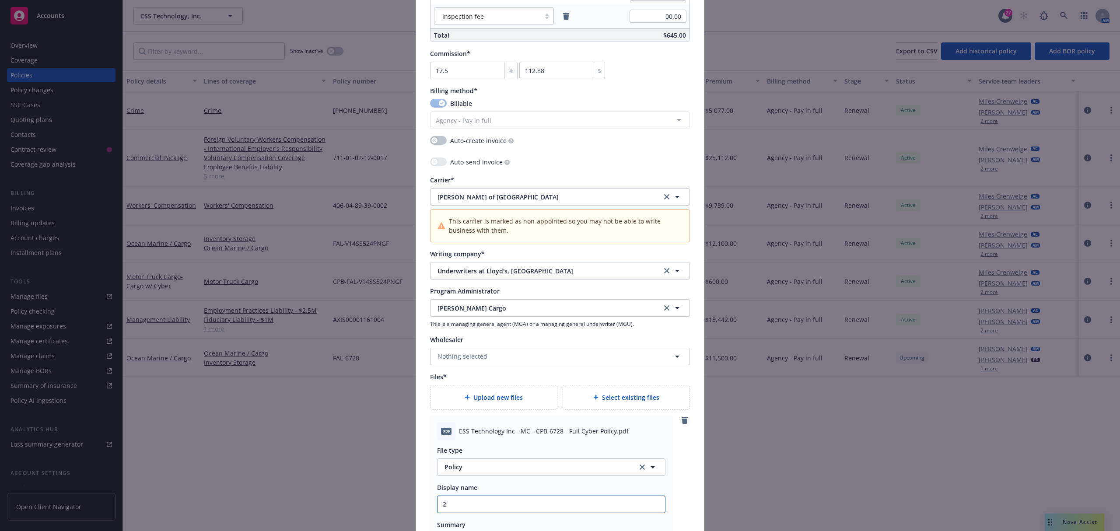
type textarea "x"
type input "25"
type textarea "x"
type input "25."
type textarea "x"
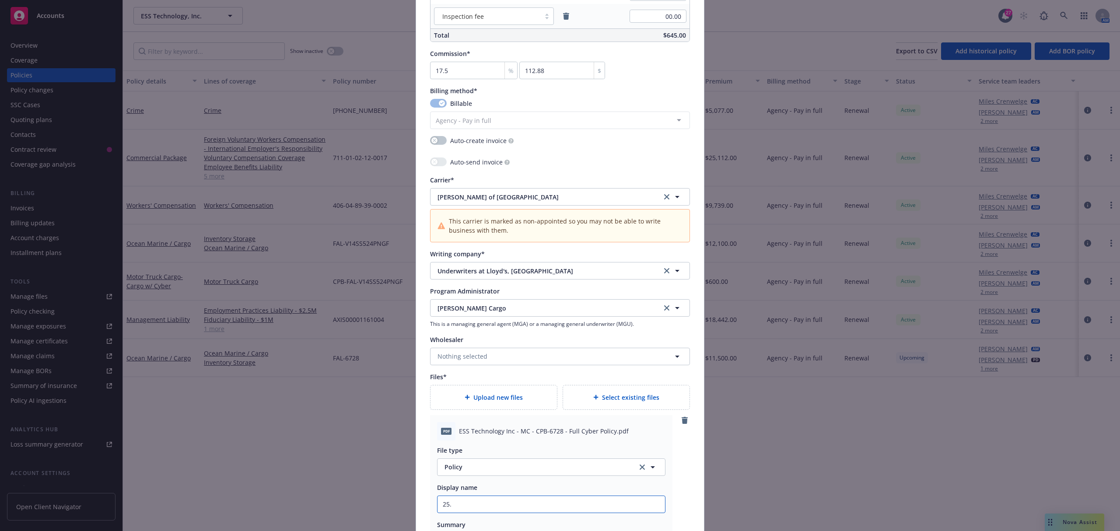
type input "25.2"
type textarea "x"
type input "25.26"
type textarea "x"
type input "25.26"
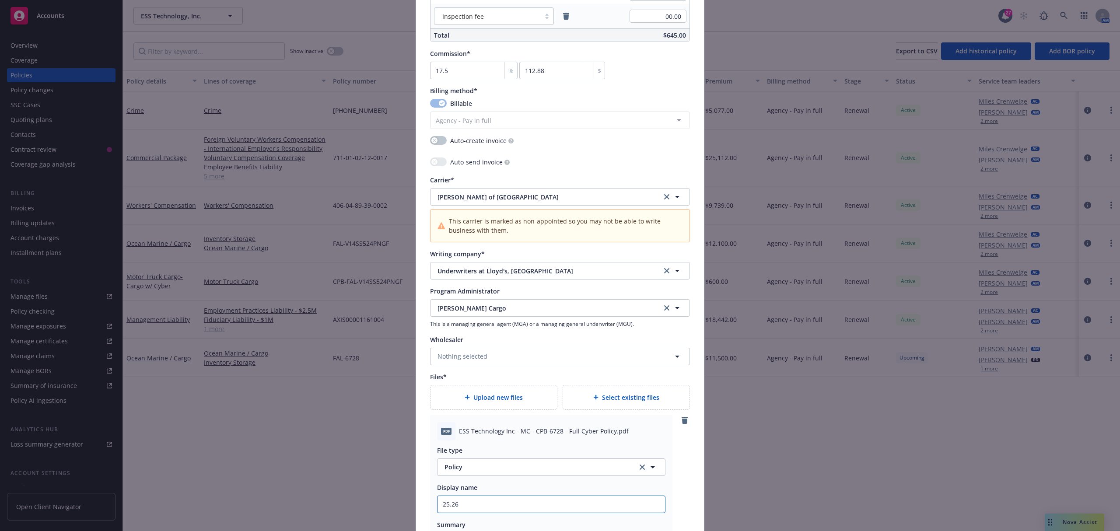
type textarea "x"
type input "25.26 C"
type textarea "x"
type input "25.26 Ca"
type textarea "x"
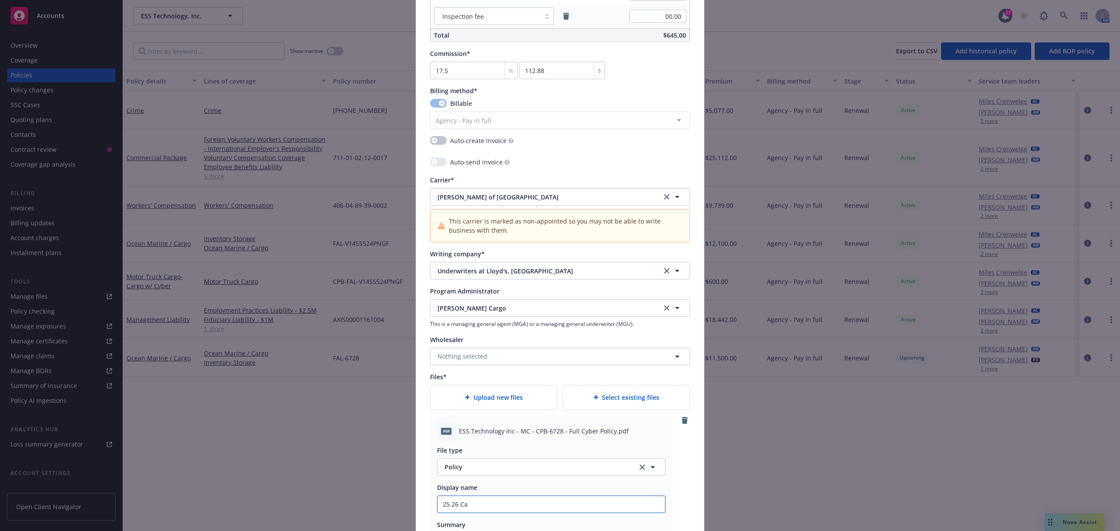
type input "25.26 Car"
type textarea "x"
type input "25.26 Carg"
type textarea "x"
type input "25.26 Cargo"
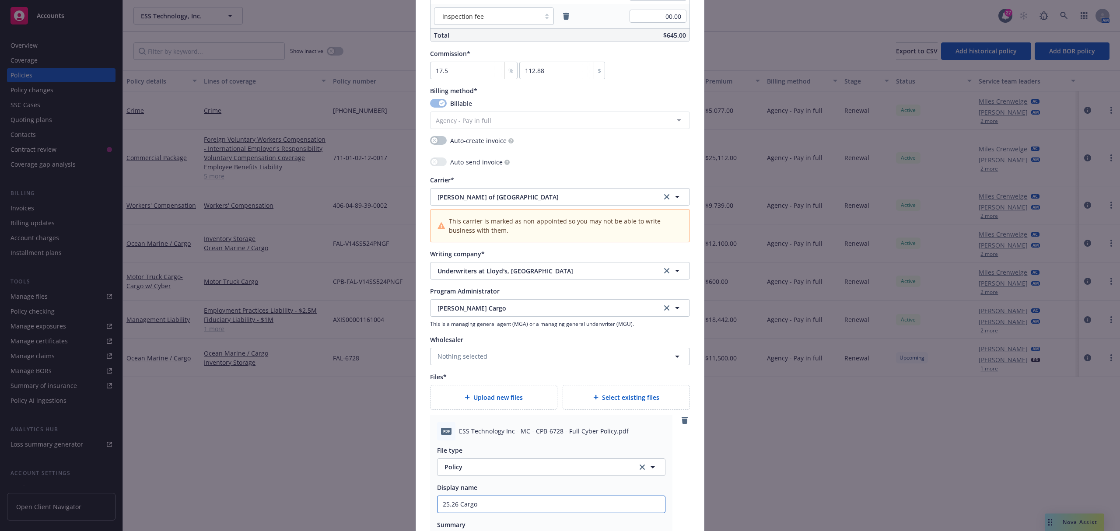
type textarea "x"
type input "25.26 Cargo"
type textarea "x"
type input "25.26 Cargo w"
type textarea "x"
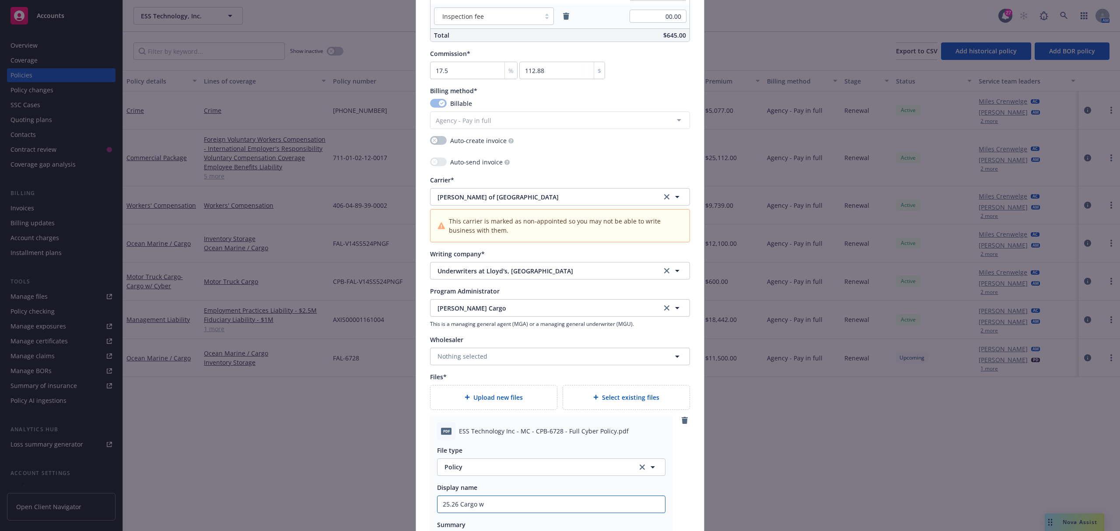
type input "25.26 Cargo w/"
type textarea "x"
type input "25.26 Cargo w/"
type textarea "x"
type input "25.26 Cargo w/ C"
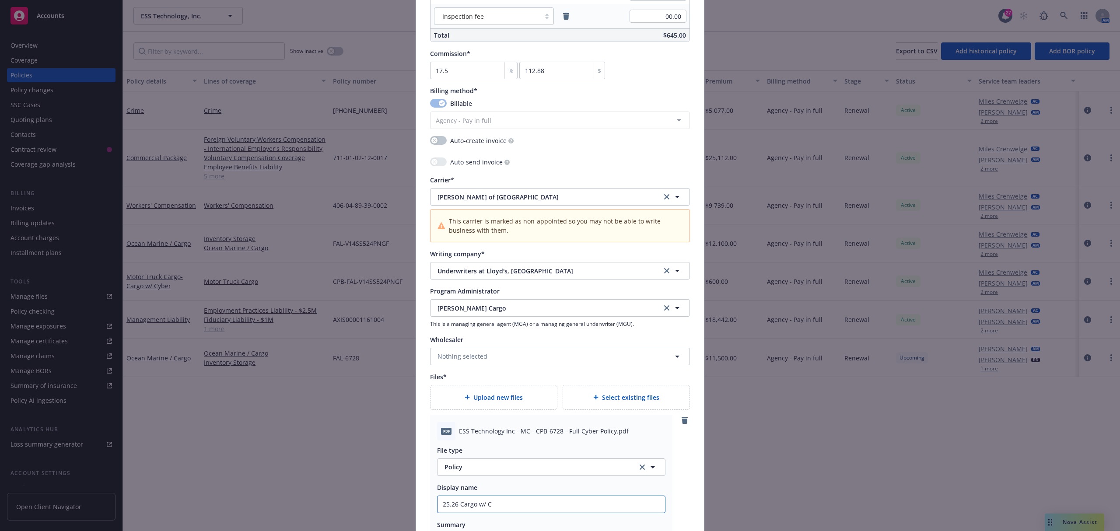
type textarea "x"
type input "25.26 Cargo w/ Cy"
type textarea "x"
type input "25.26 Cargo w/ Cyb"
type textarea "x"
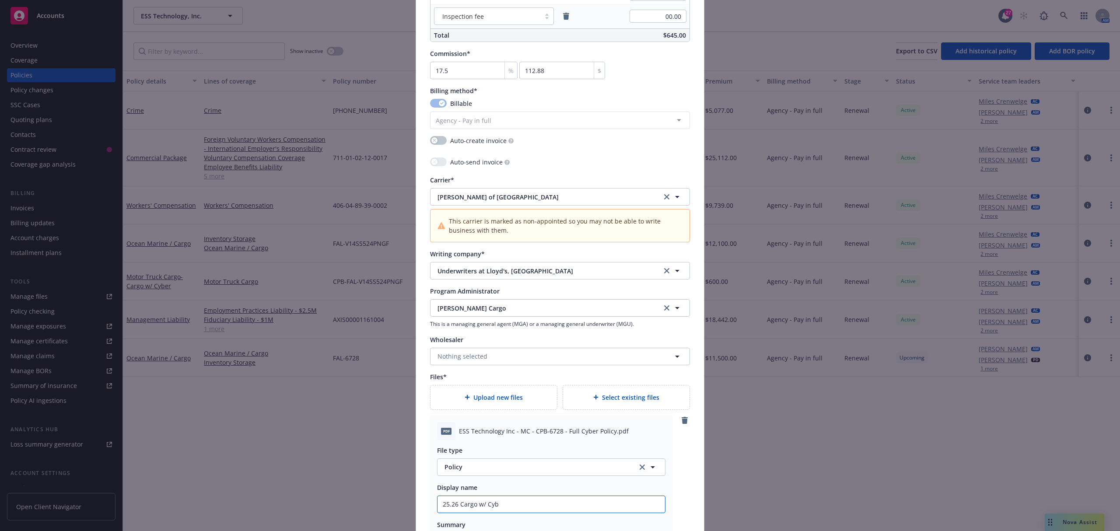
type input "25.26 Cargo w/ Cybe"
type textarea "x"
type input "25.26 Cargo w/ Cyber"
type textarea "x"
type input "25.26 Cargo w/ Cyber"
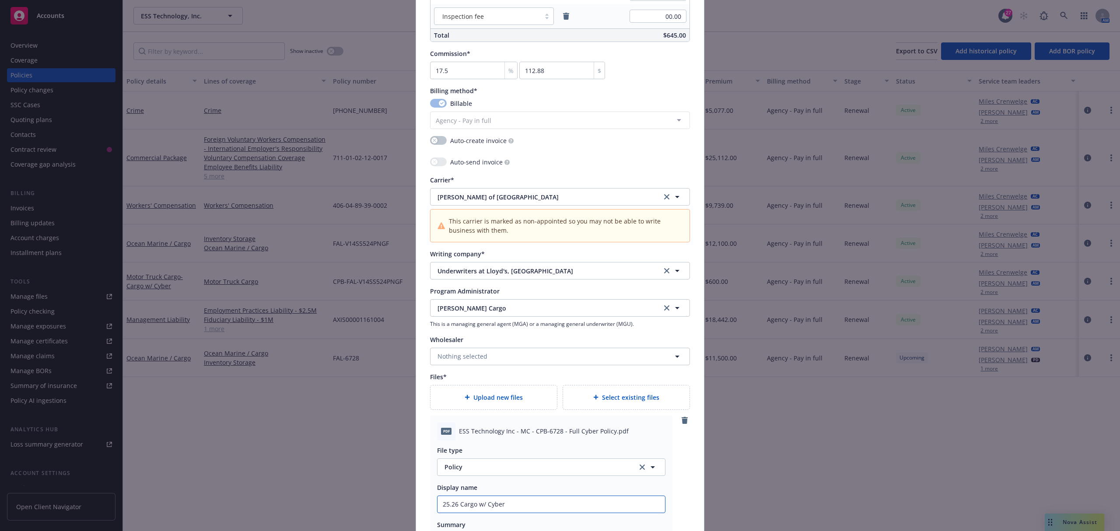
type textarea "x"
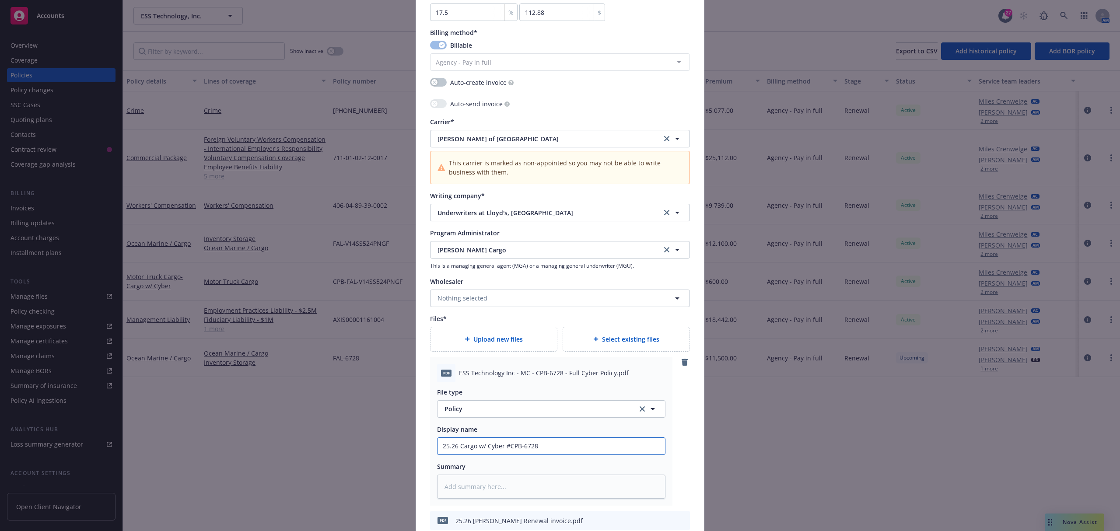
scroll to position [1001, 0]
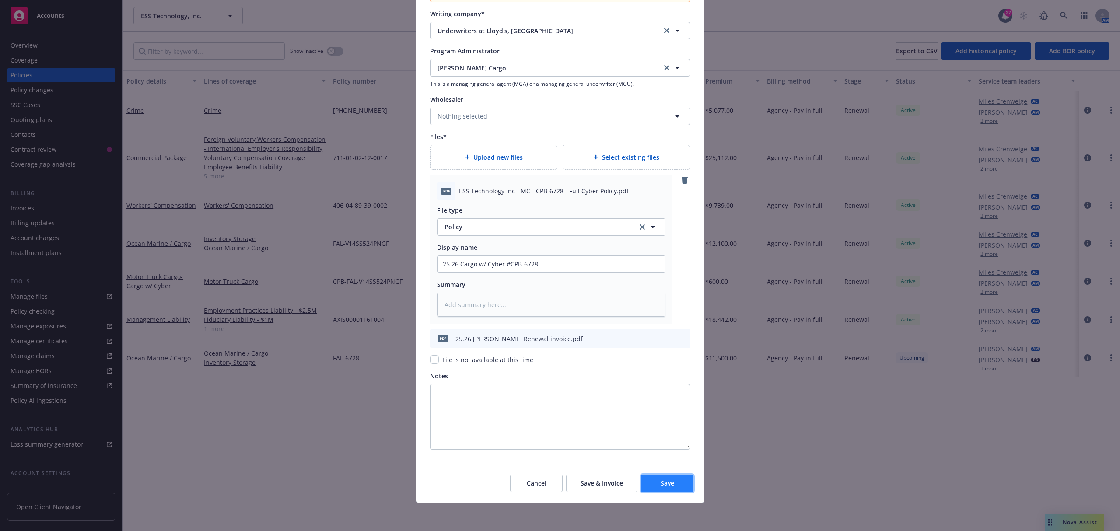
click at [672, 491] on button "Save" at bounding box center [667, 483] width 52 height 17
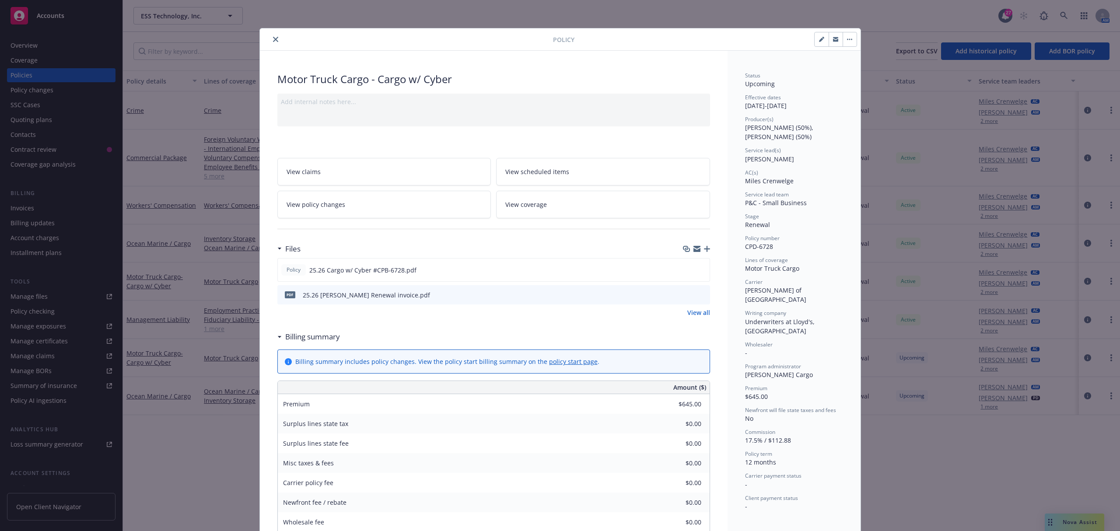
click at [273, 39] on icon "close" at bounding box center [275, 39] width 5 height 5
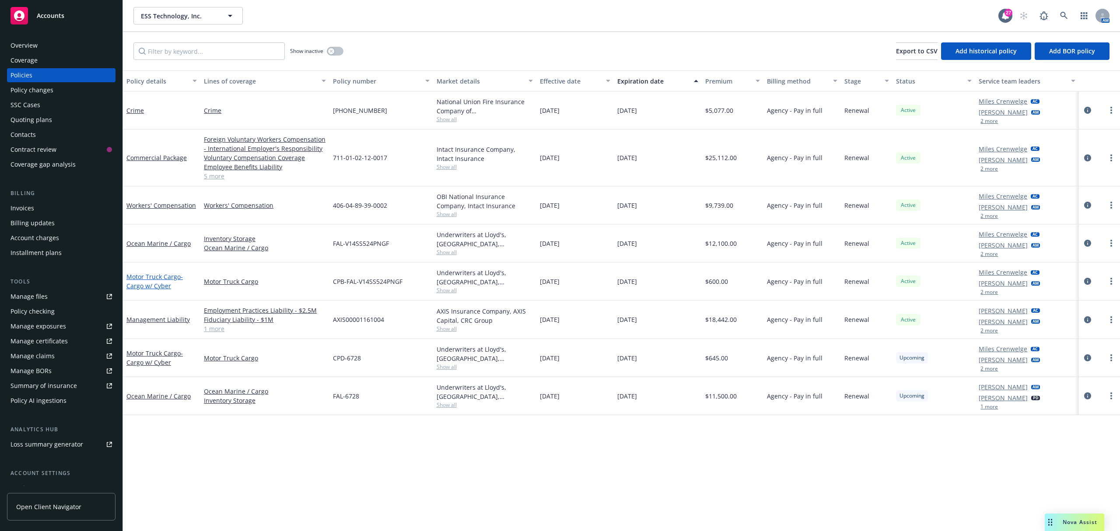
click at [149, 280] on link "Motor Truck Cargo - Cargo w/ Cyber" at bounding box center [154, 281] width 56 height 17
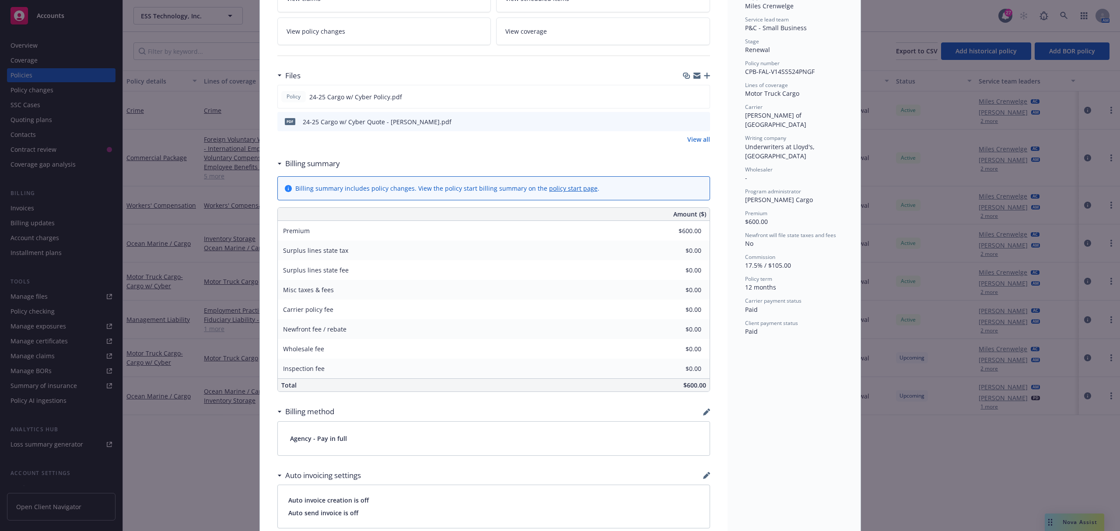
scroll to position [350, 0]
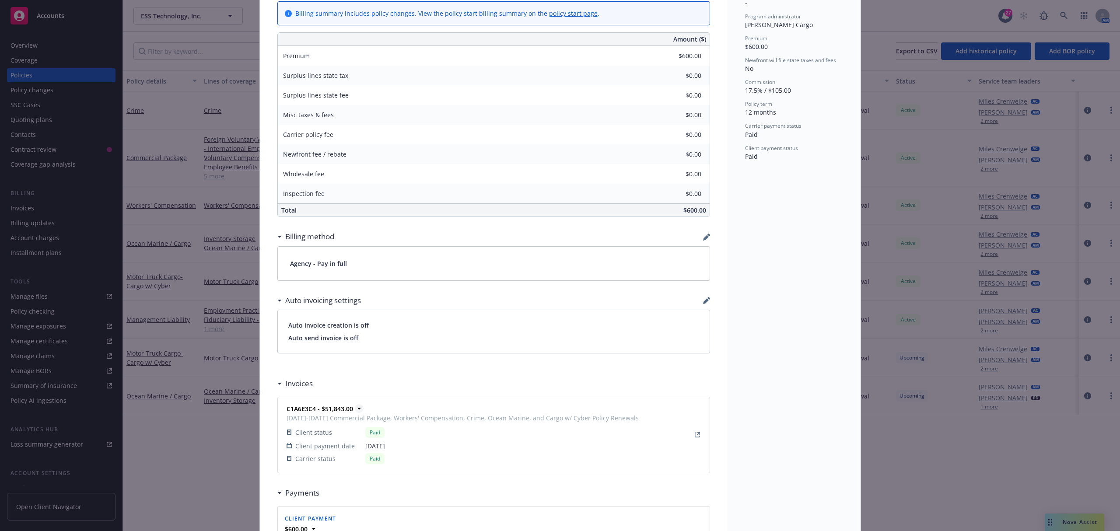
click at [328, 410] on strong "C1A6E3C4 - $51,843.00" at bounding box center [320, 409] width 66 height 8
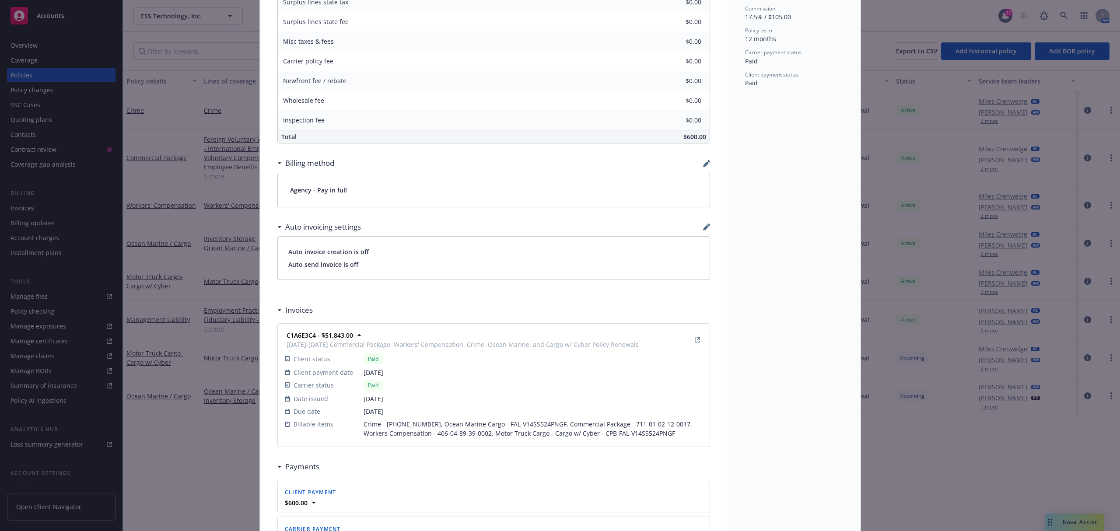
scroll to position [583, 0]
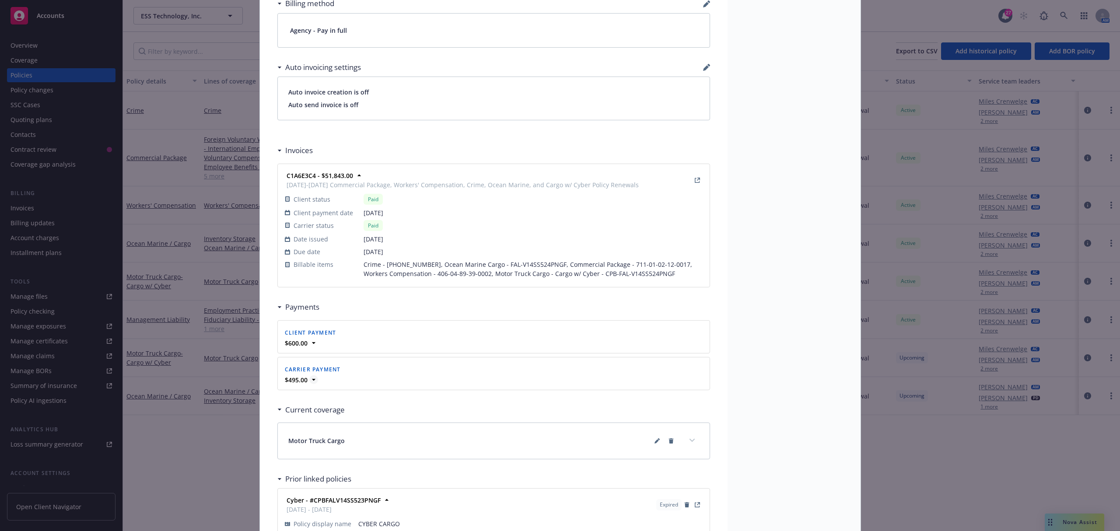
click at [306, 387] on div "Carrier payment $495.00 Date posted 11/21/2024 Billable item Cargo w/ Cyber Pay…" at bounding box center [494, 373] width 432 height 32
click at [309, 384] on icon at bounding box center [313, 379] width 9 height 9
click at [307, 353] on div "Client payment $600.00 Date posted 11/13/2024 Billable item Cargo w/ Cyber Paym…" at bounding box center [494, 337] width 432 height 32
click at [304, 348] on div "$600.00" at bounding box center [493, 343] width 421 height 9
click at [309, 347] on icon at bounding box center [313, 343] width 9 height 9
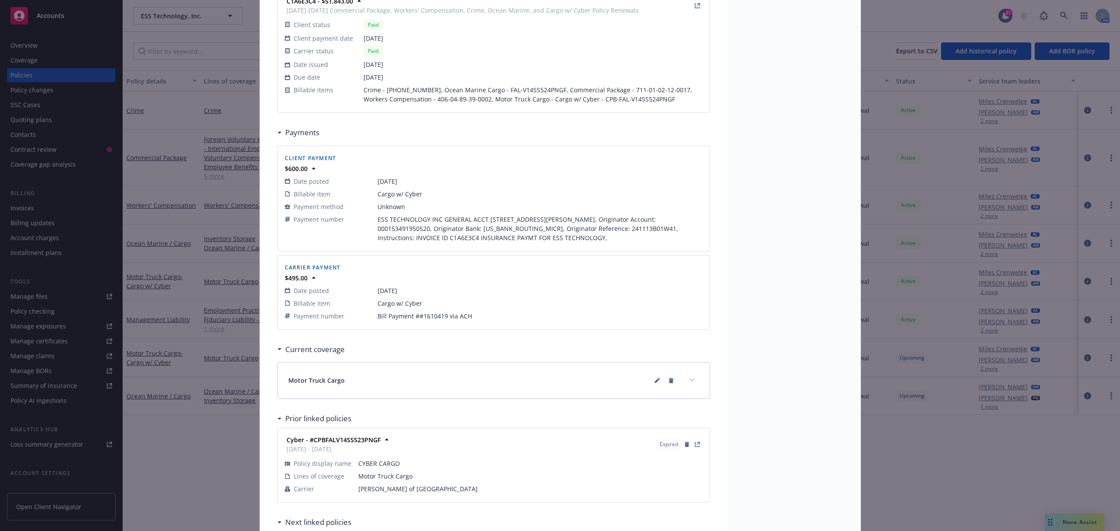
scroll to position [758, 0]
click at [195, 457] on div "Policy Motor Truck Cargo - Cargo w/ Cyber 11/01/2024 - Krishna Kumar - Case: 01…" at bounding box center [560, 265] width 1120 height 531
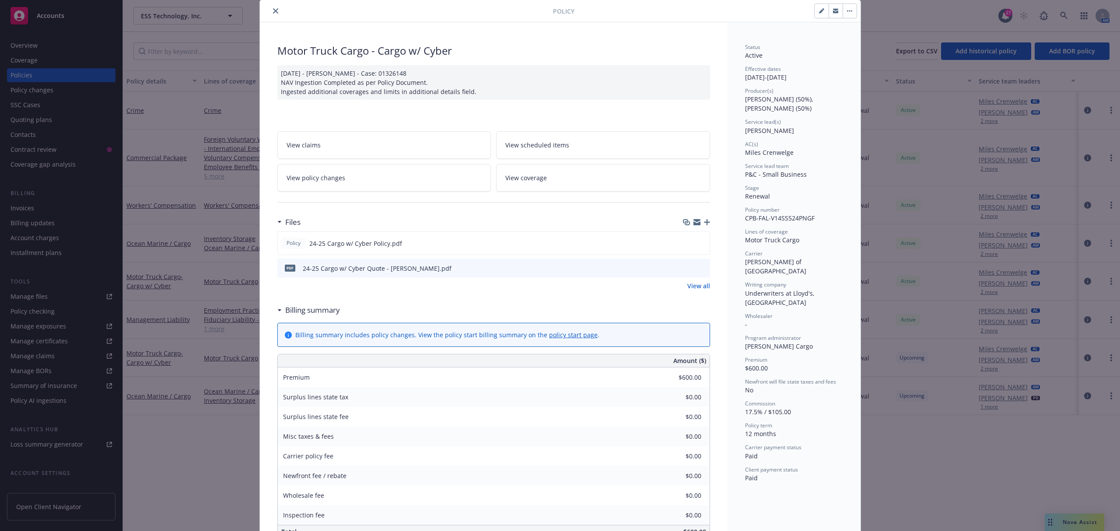
scroll to position [0, 0]
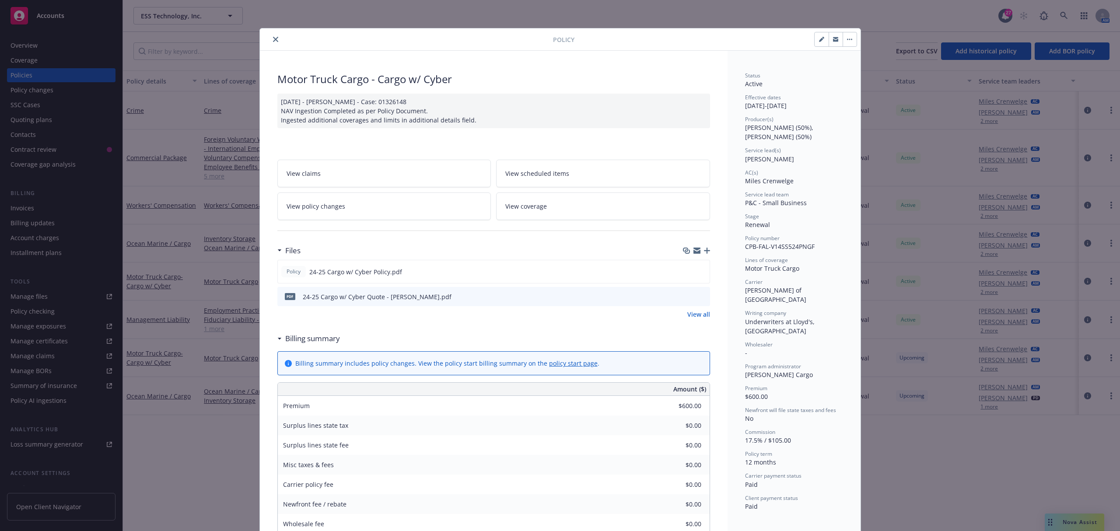
click at [270, 32] on div "Policy" at bounding box center [560, 39] width 601 height 22
click at [273, 38] on icon "close" at bounding box center [275, 39] width 5 height 5
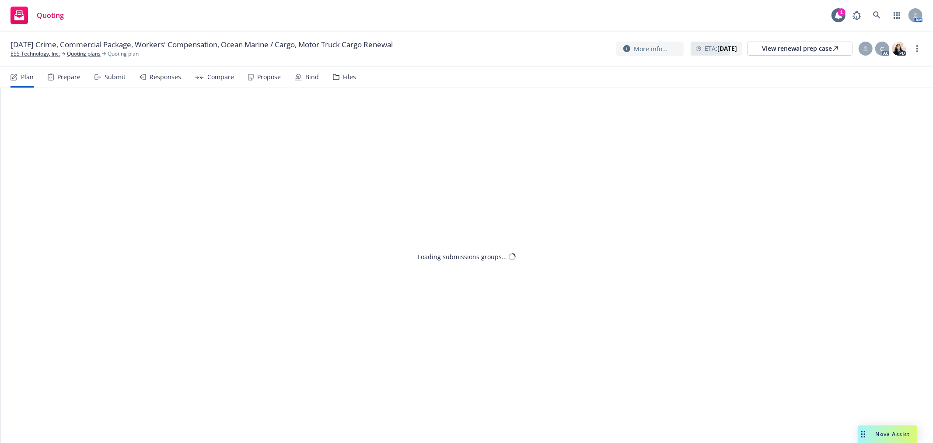
click at [257, 75] on div "Propose" at bounding box center [269, 76] width 24 height 7
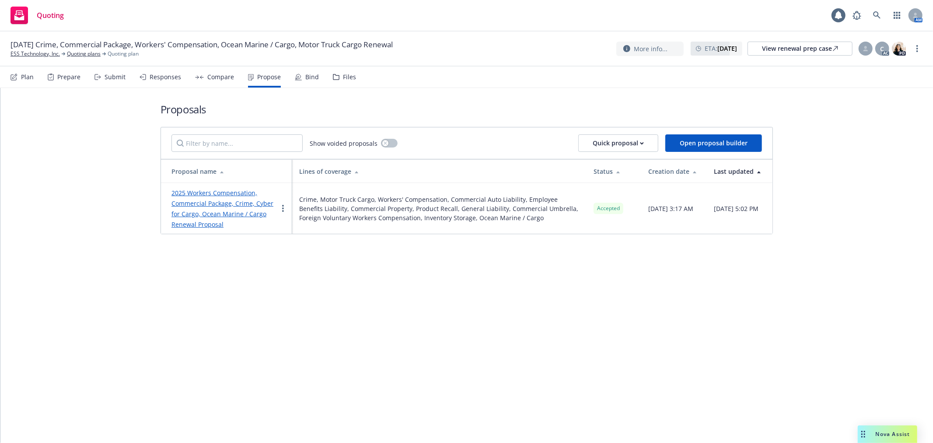
click at [186, 216] on link "2025 Workers Compensation, Commercial Package, Crime, Cyber for Cargo, Ocean Ma…" at bounding box center [222, 209] width 102 height 40
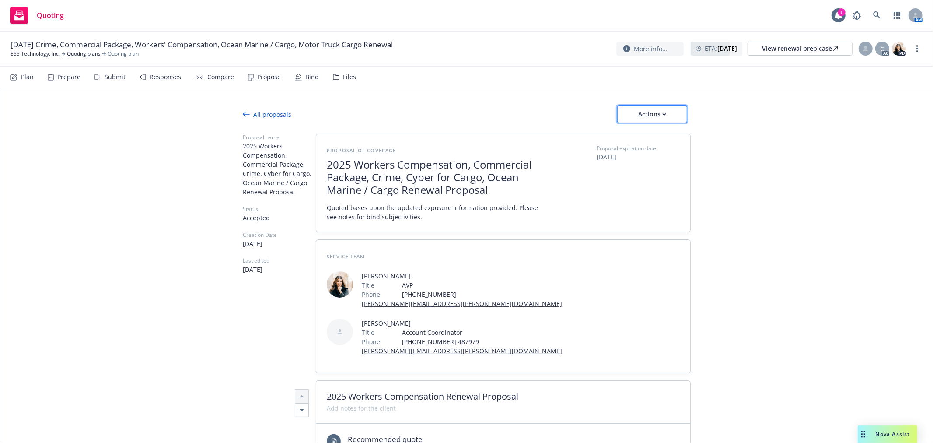
click at [657, 120] on div "Actions" at bounding box center [652, 114] width 41 height 17
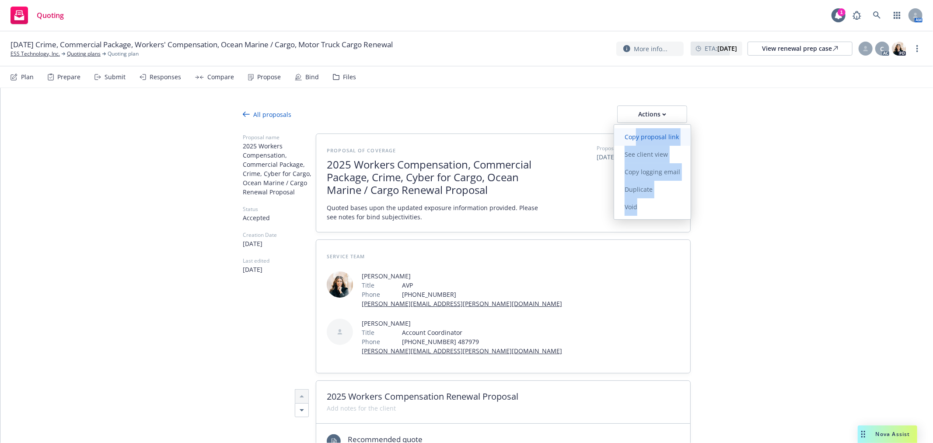
drag, startPoint x: 642, startPoint y: 213, endPoint x: 636, endPoint y: 136, distance: 77.6
click at [636, 136] on div "Copy proposal link See client view Copy logging email Duplicate Void" at bounding box center [652, 171] width 77 height 87
click at [634, 155] on span "See client view" at bounding box center [646, 154] width 64 height 8
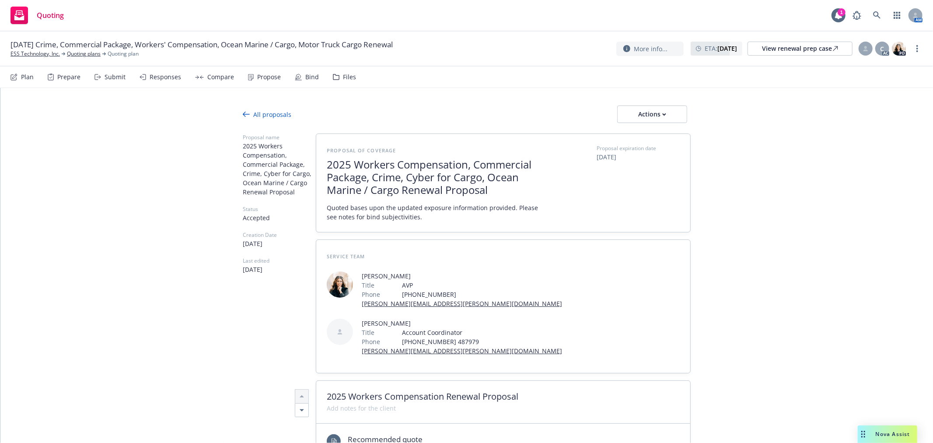
type textarea "x"
